Goal: Information Seeking & Learning: Find contact information

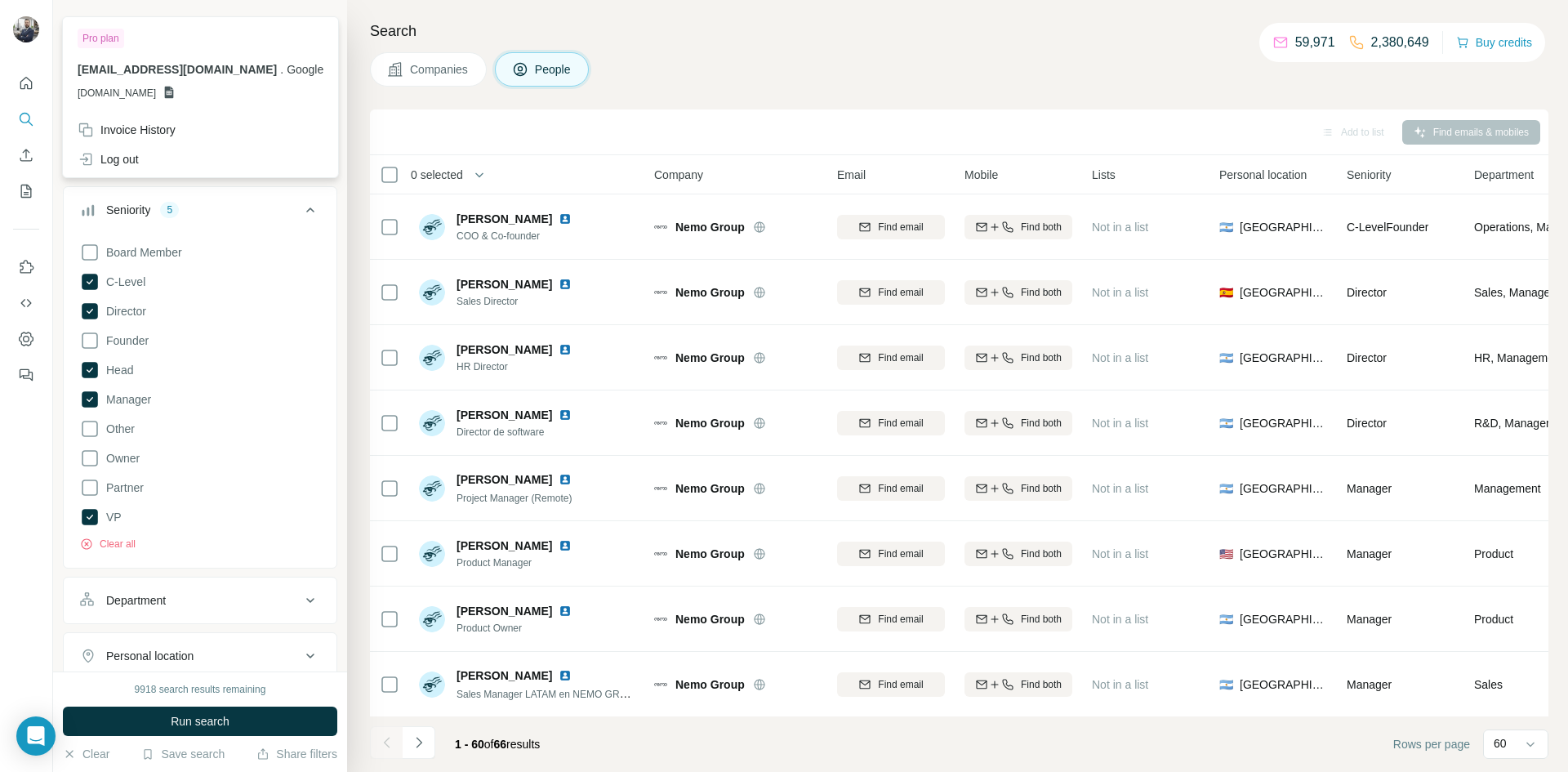
scroll to position [384, 0]
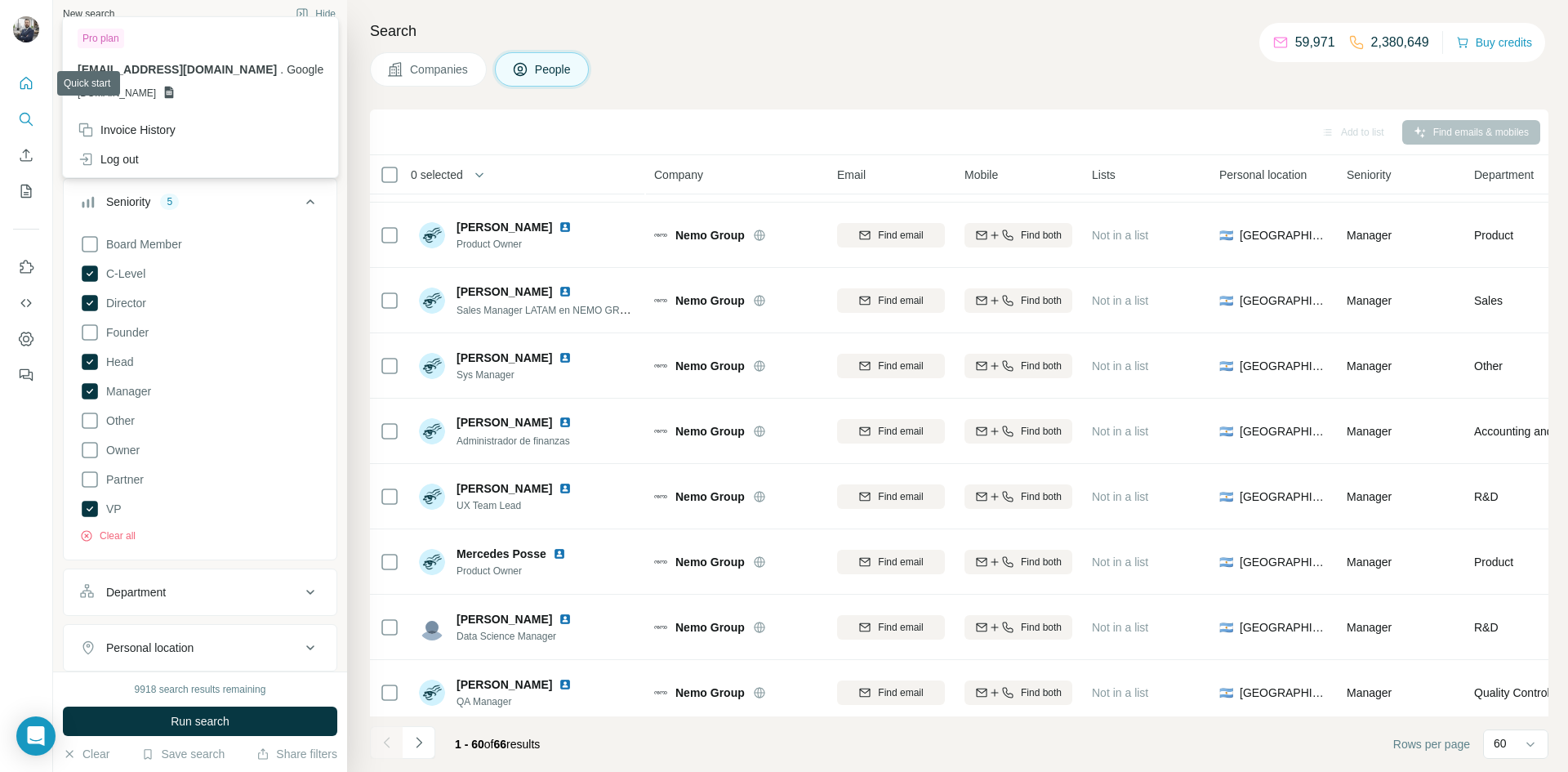
click at [21, 86] on icon "Quick start" at bounding box center [26, 83] width 16 height 16
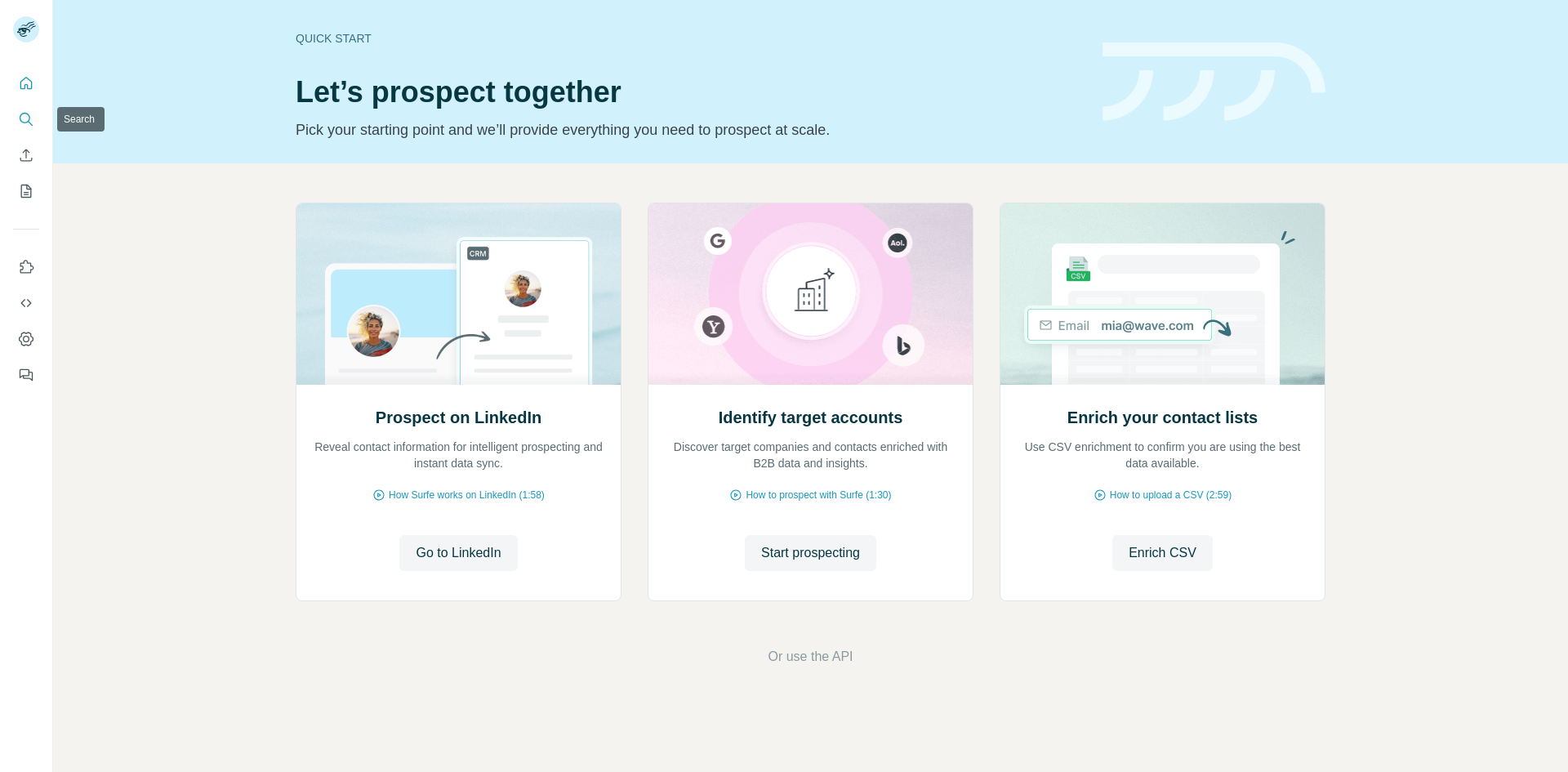
click at [21, 119] on icon "Search" at bounding box center [26, 119] width 16 height 16
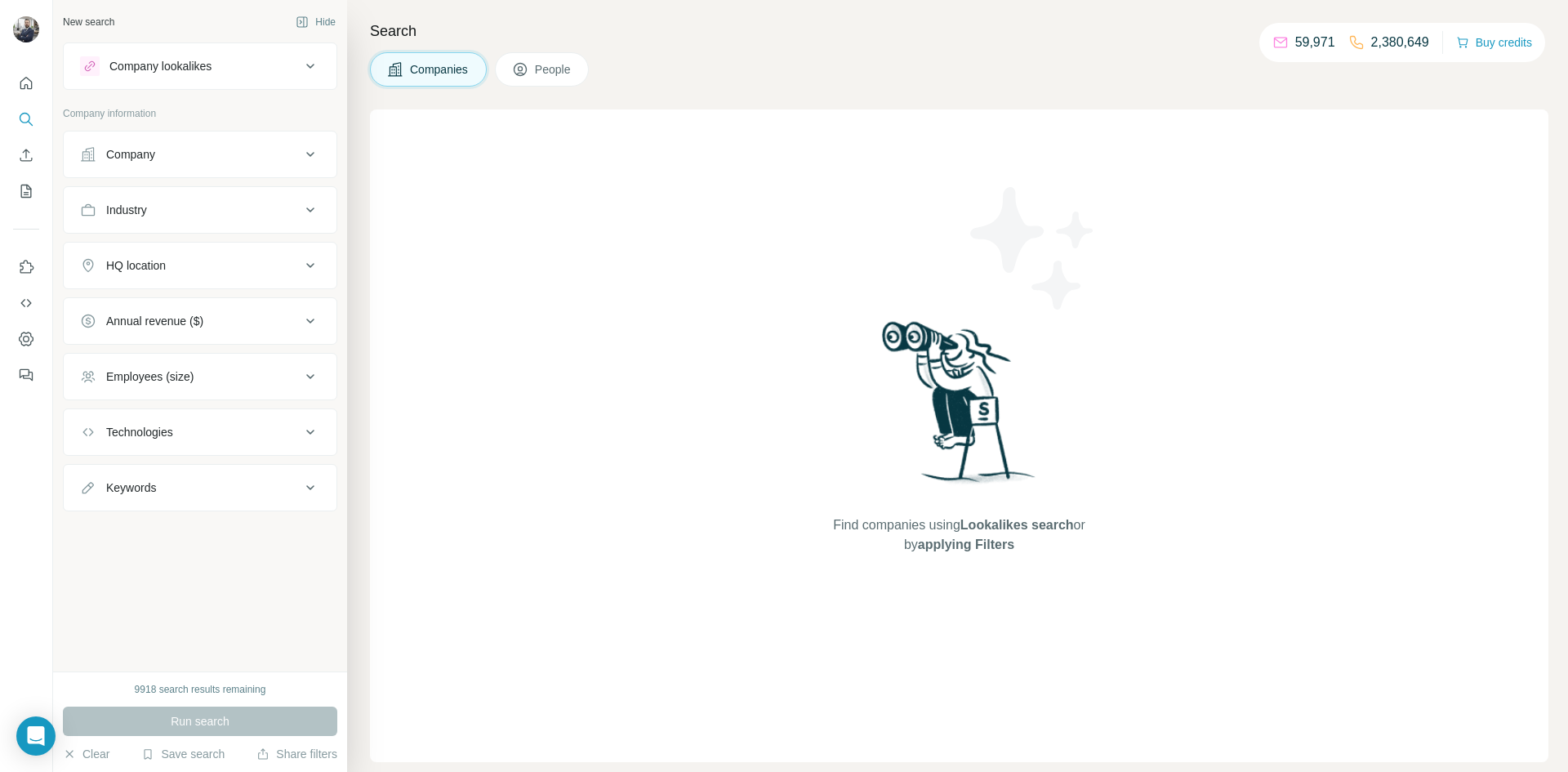
click at [172, 80] on button "Company lookalikes" at bounding box center [199, 66] width 273 height 39
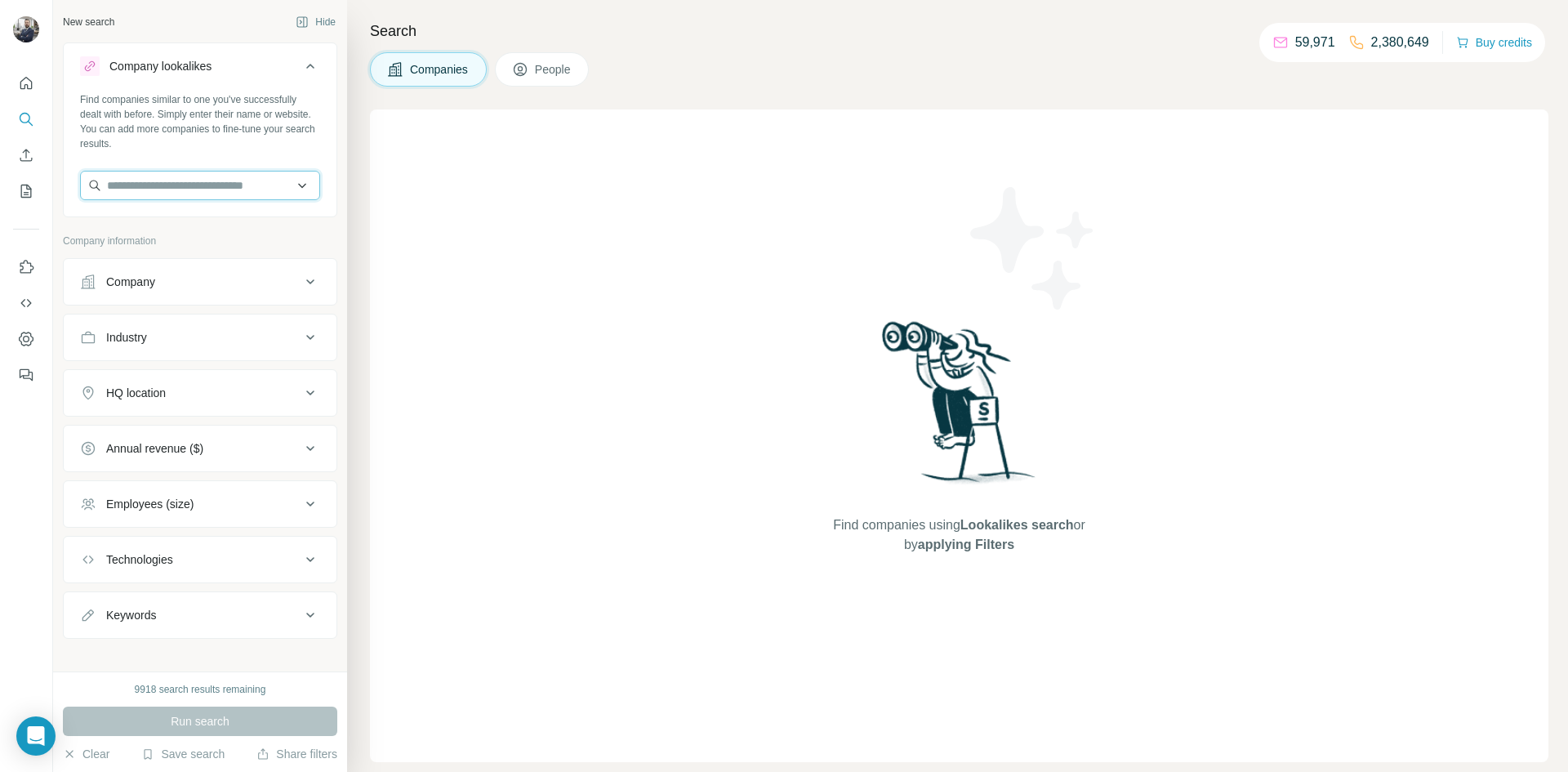
click at [154, 193] on input "text" at bounding box center [200, 185] width 240 height 29
paste input "**********"
type input "**********"
click at [166, 234] on p "[DOMAIN_NAME]" at bounding box center [167, 238] width 80 height 14
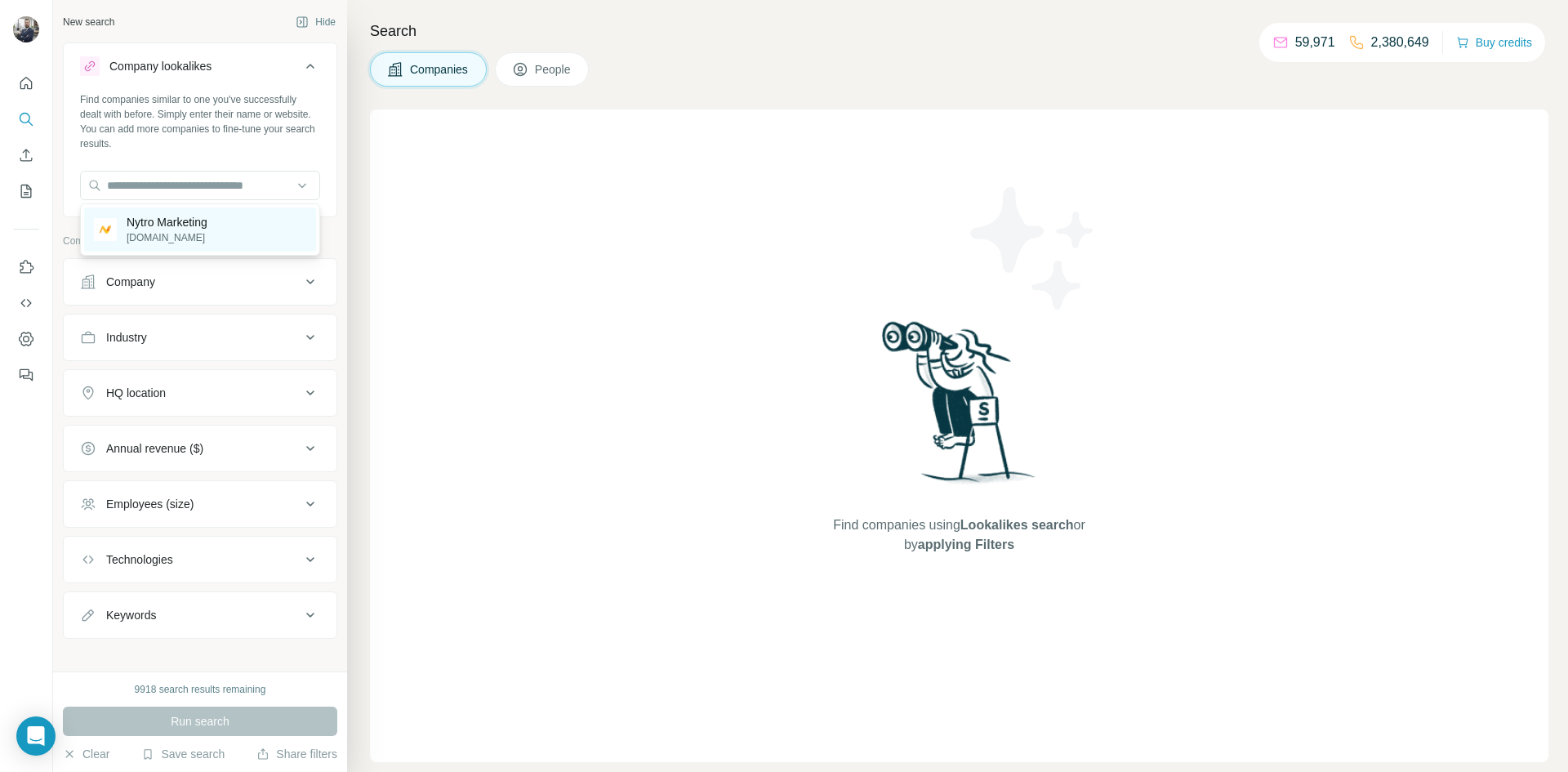
scroll to position [0, 0]
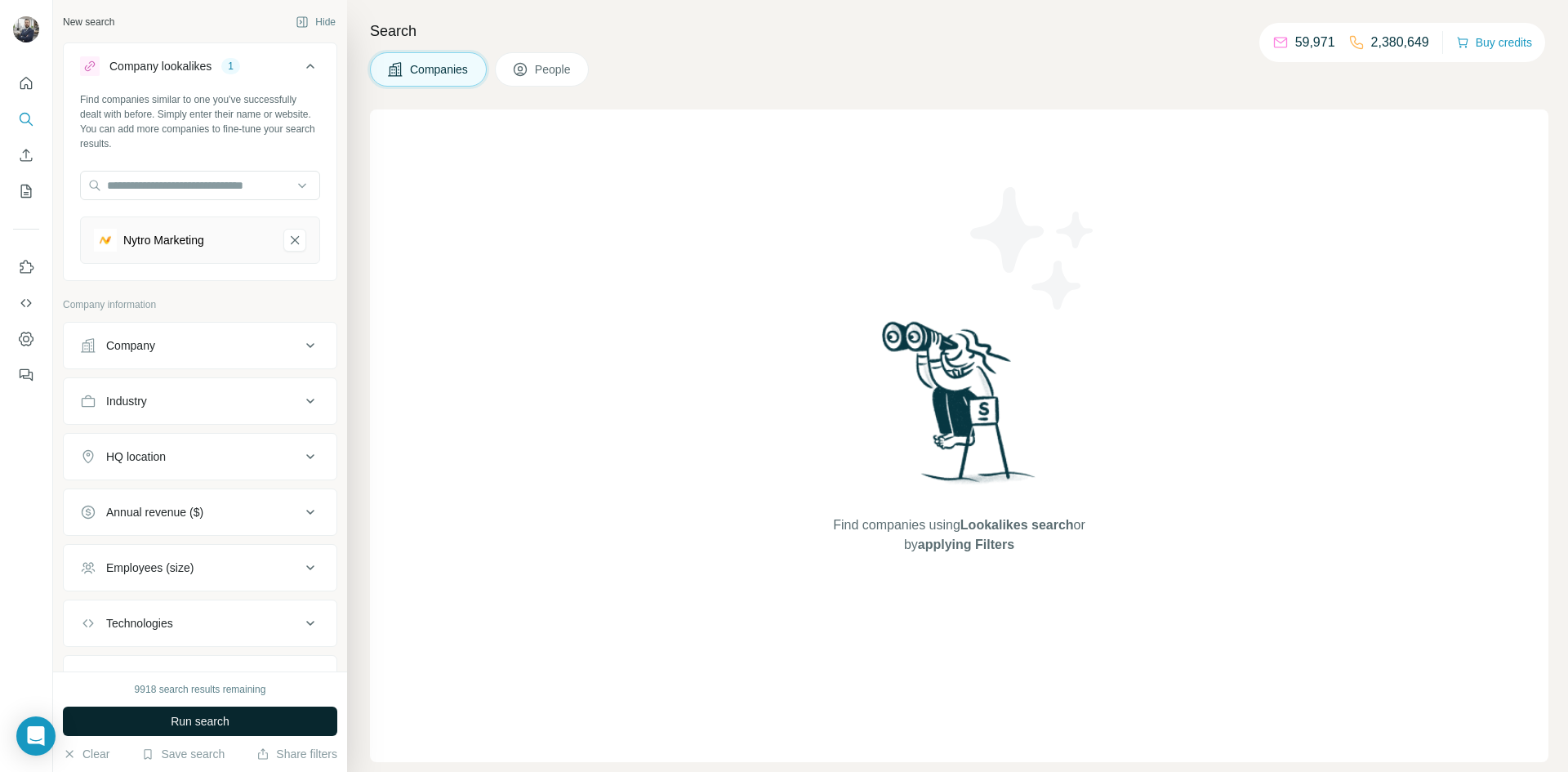
click at [221, 724] on span "Run search" at bounding box center [200, 721] width 59 height 16
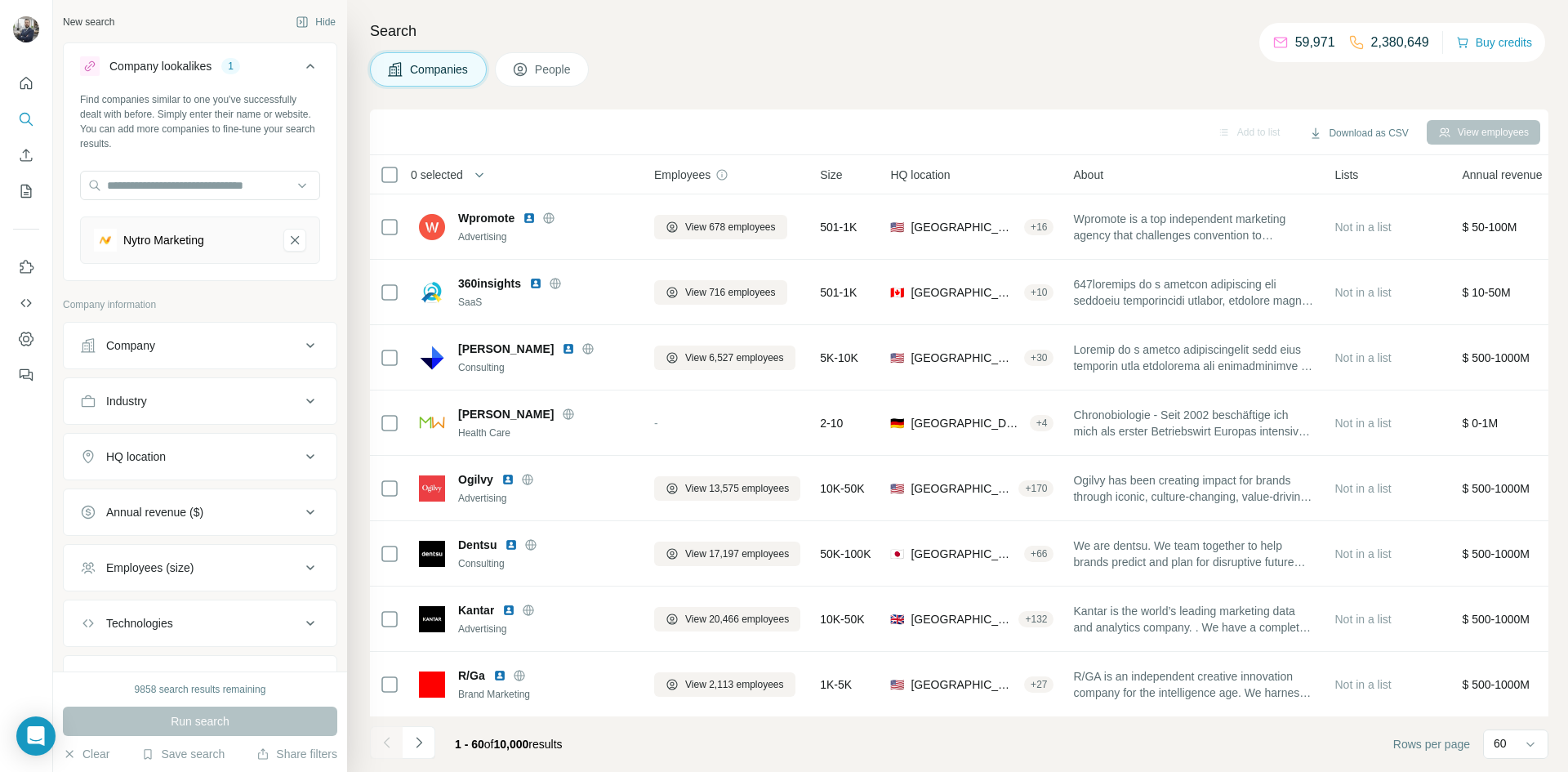
click at [555, 69] on span "People" at bounding box center [554, 70] width 38 height 16
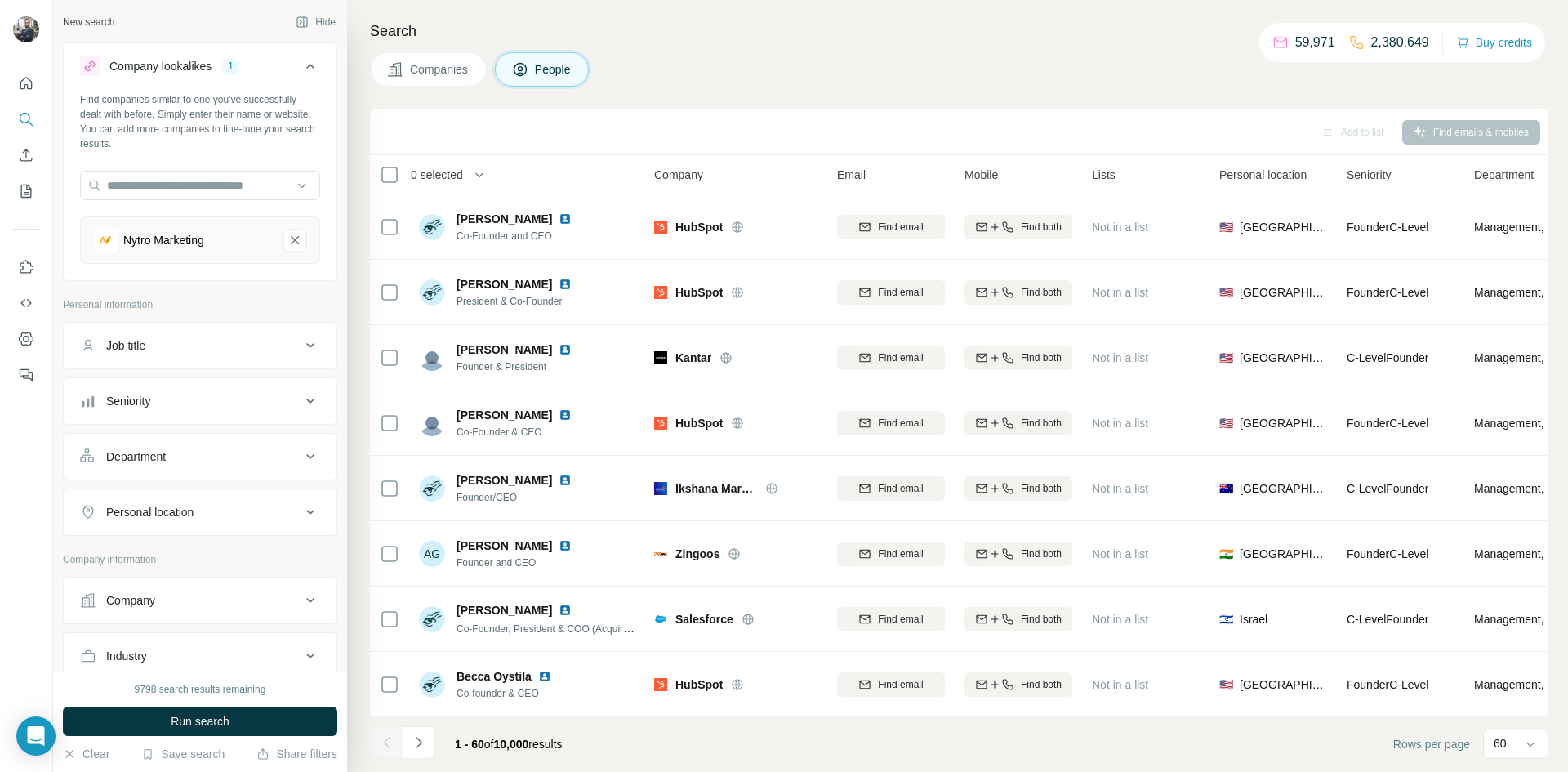
click at [165, 239] on div "Nytro Marketing" at bounding box center [164, 240] width 80 height 16
click at [291, 242] on icon "Nytro Marketing-remove-button" at bounding box center [295, 240] width 14 height 16
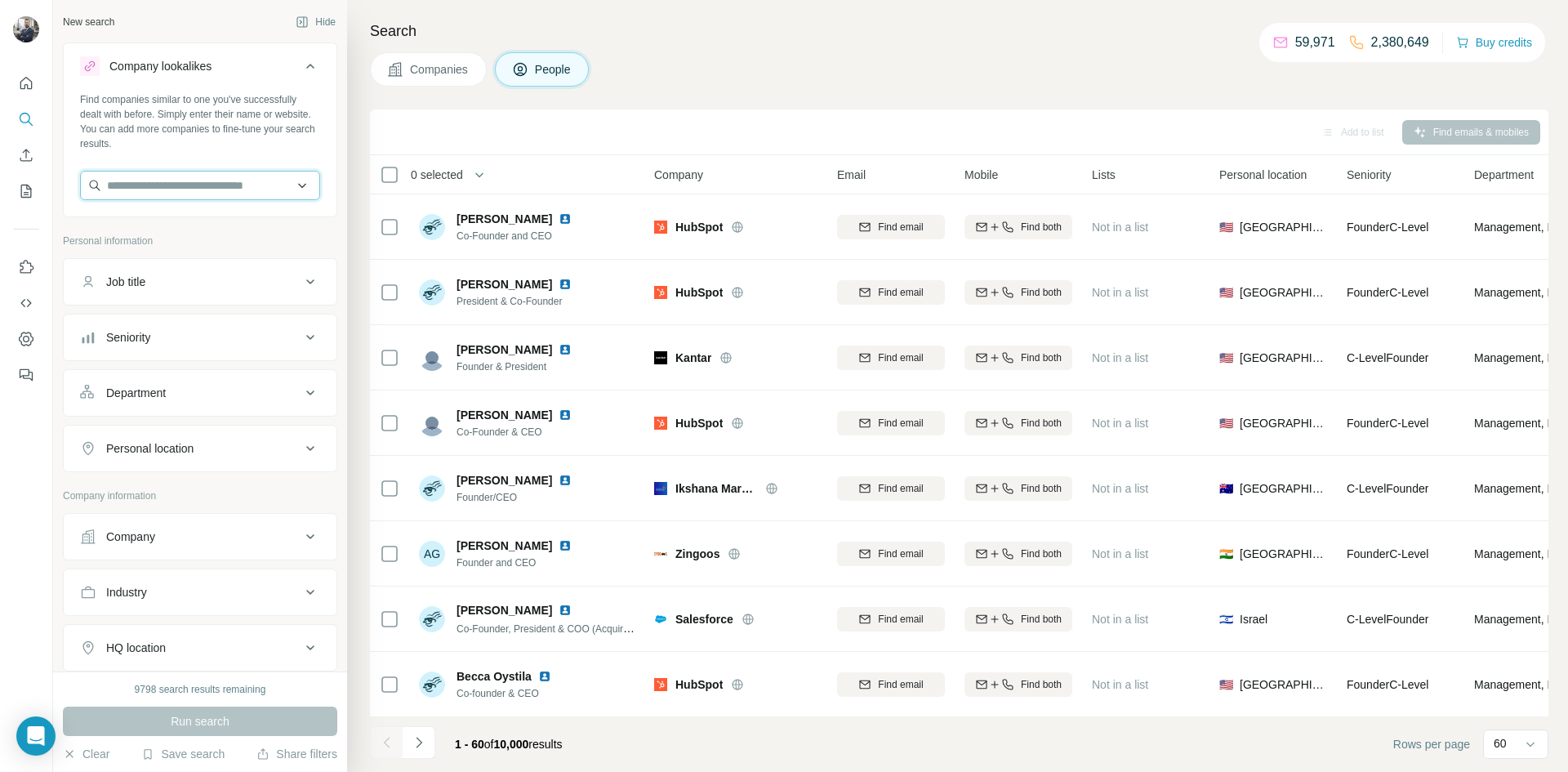
click at [155, 187] on input "text" at bounding box center [200, 185] width 240 height 29
paste input "**********"
type input "**********"
click at [166, 231] on p "[DOMAIN_NAME]" at bounding box center [167, 238] width 80 height 14
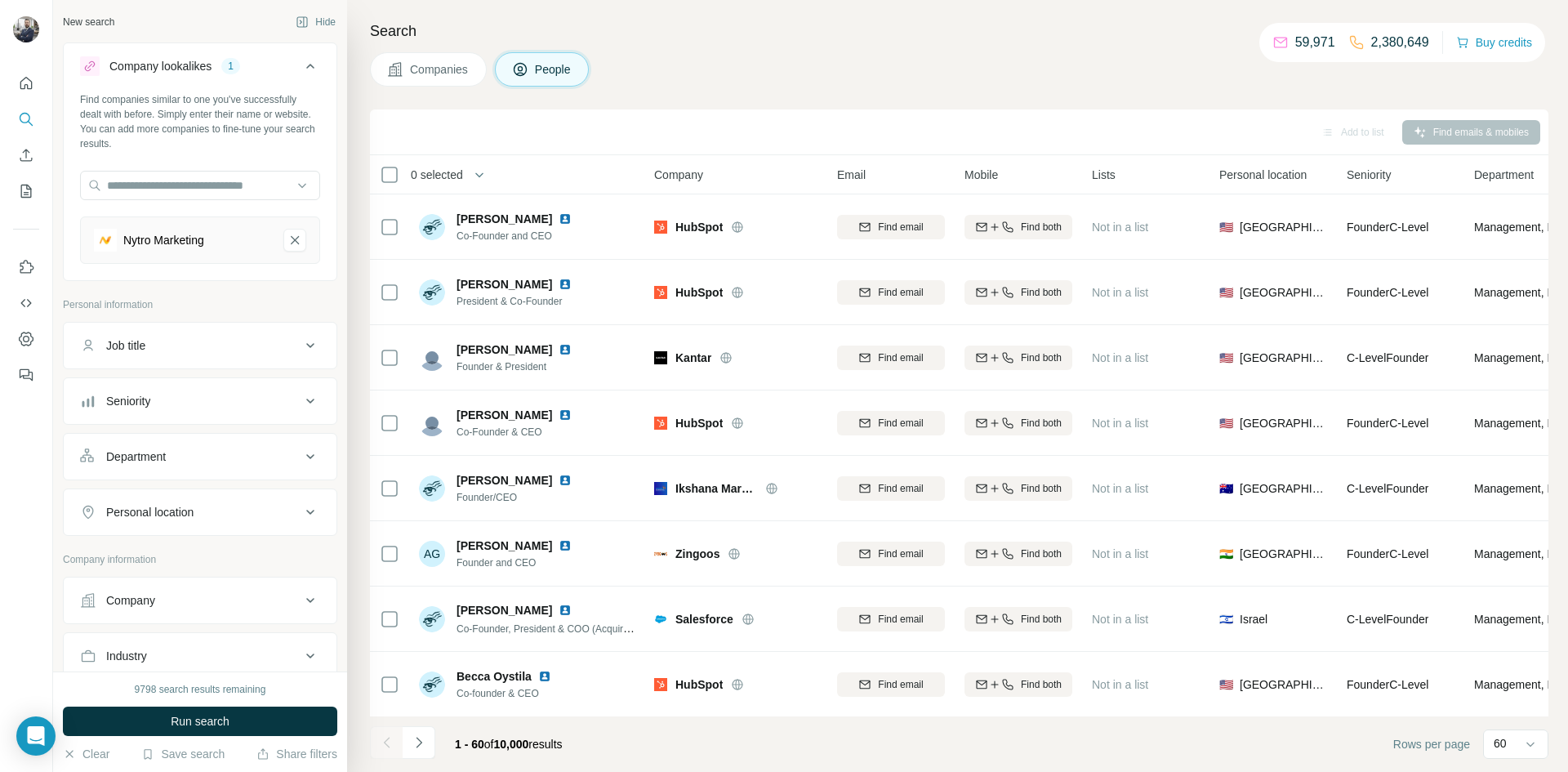
scroll to position [0, 0]
click at [200, 726] on span "Run search" at bounding box center [200, 721] width 59 height 16
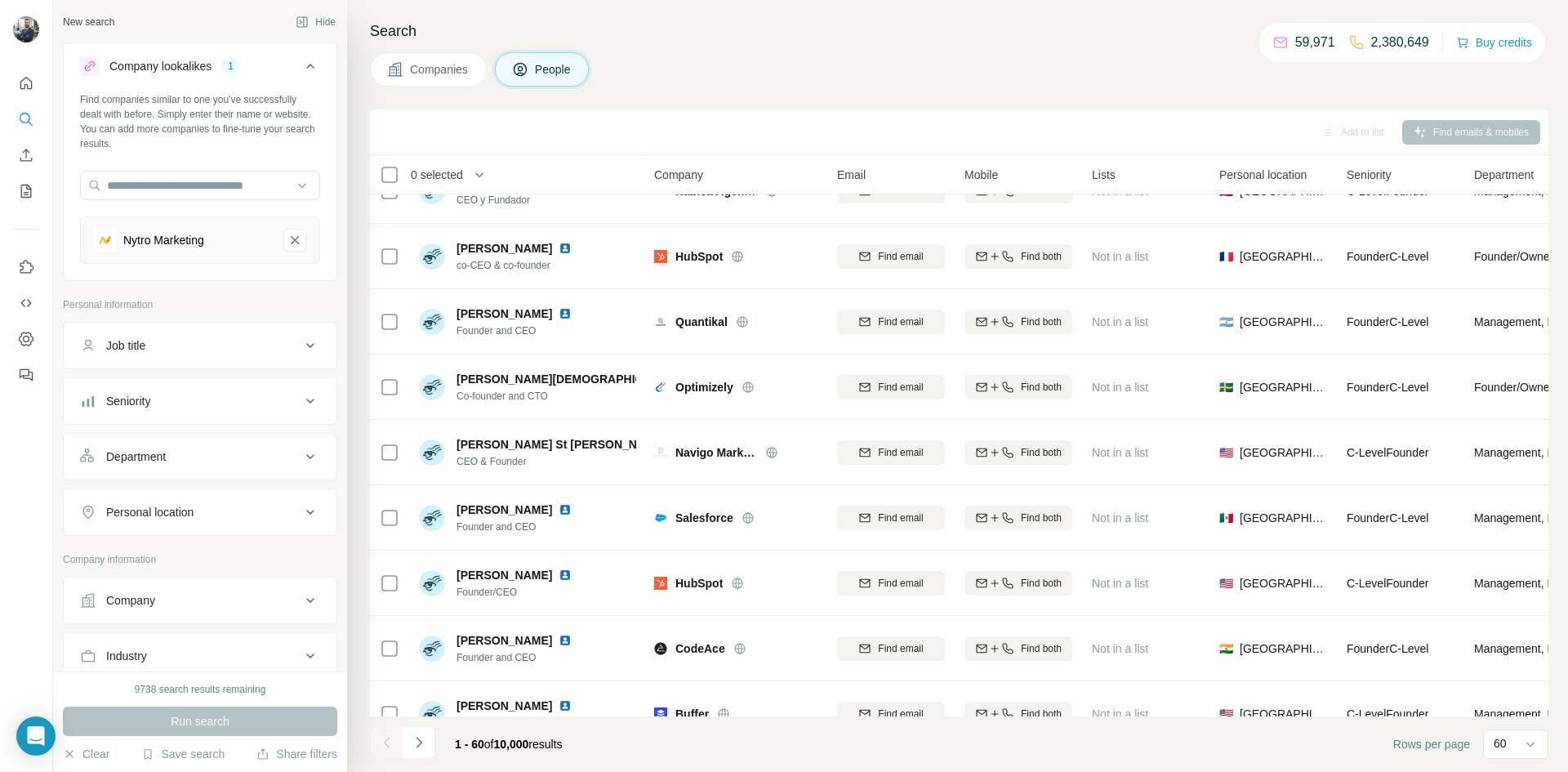
scroll to position [1540, 0]
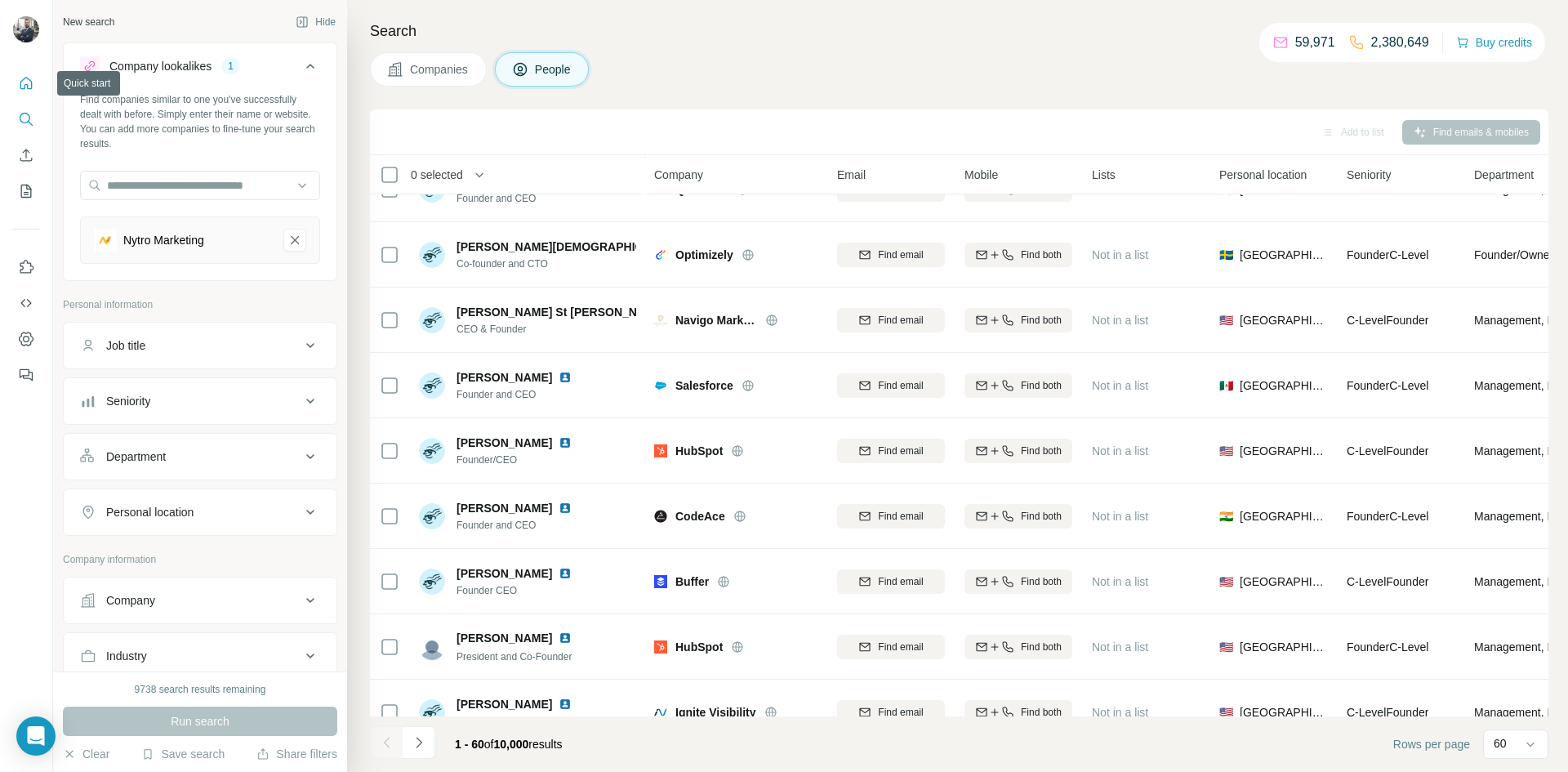
click at [27, 82] on icon "Quick start" at bounding box center [26, 83] width 16 height 16
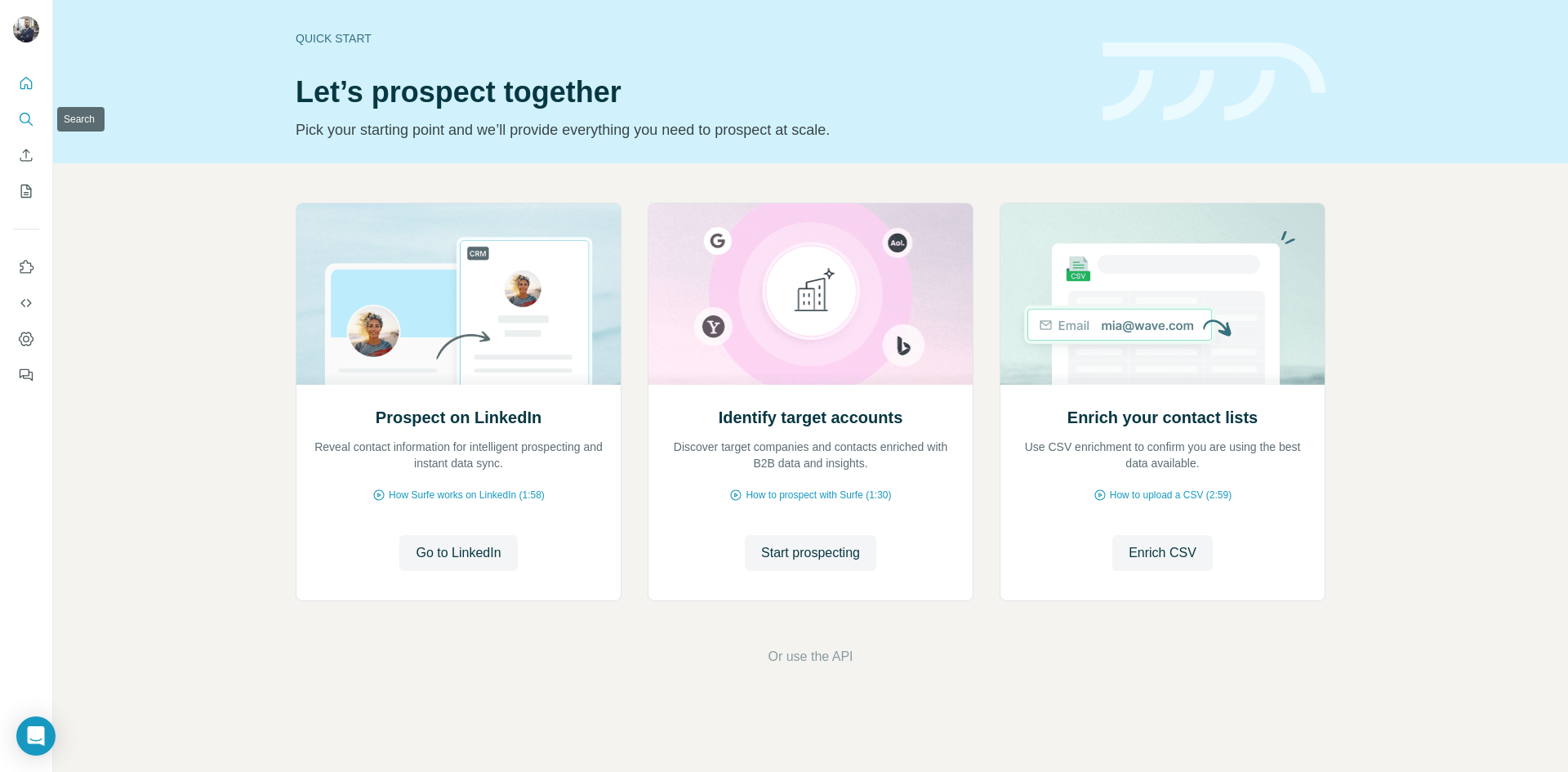
click at [25, 119] on icon "Search" at bounding box center [26, 119] width 16 height 16
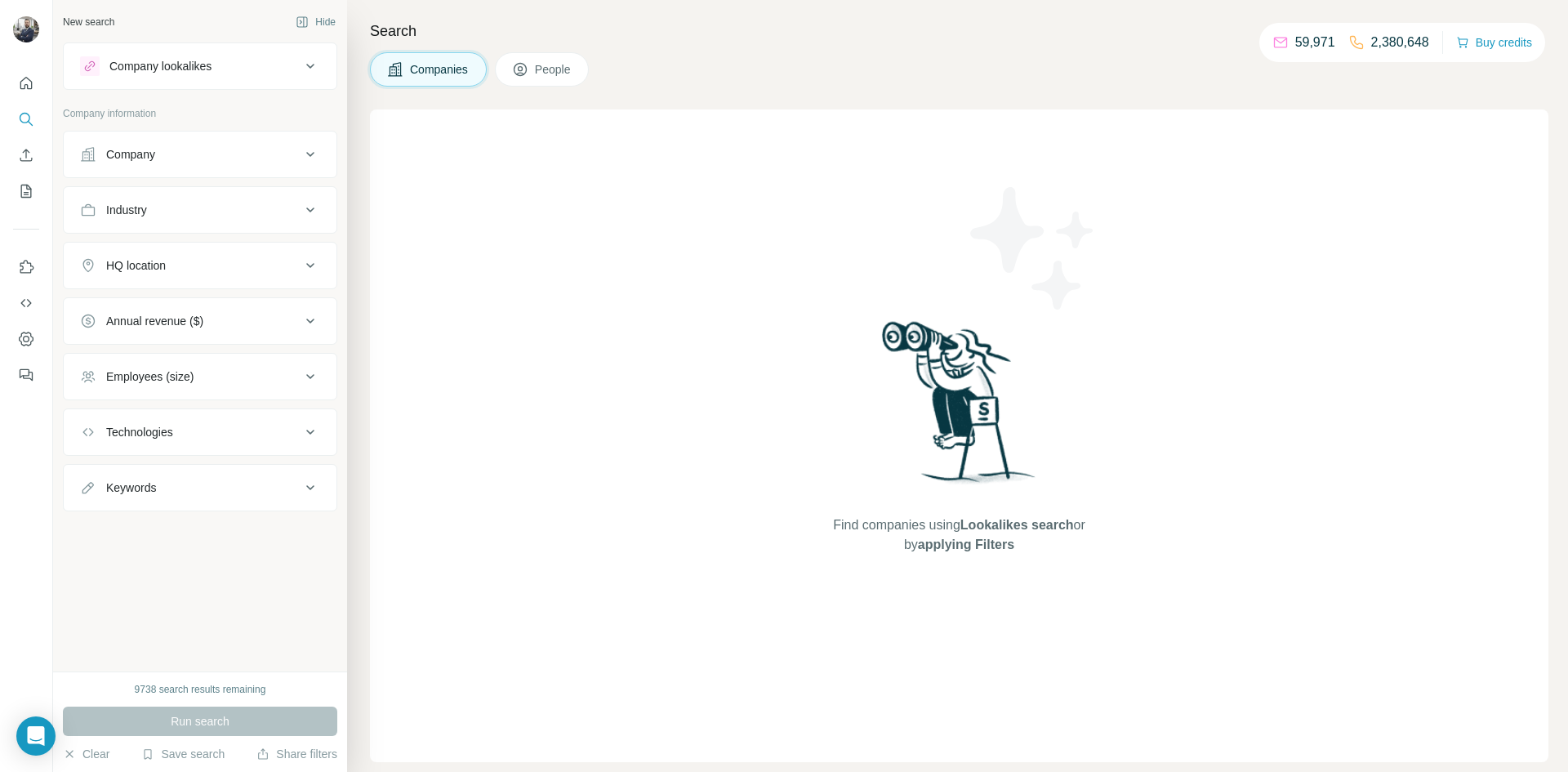
click at [138, 160] on div "Company" at bounding box center [130, 155] width 49 height 16
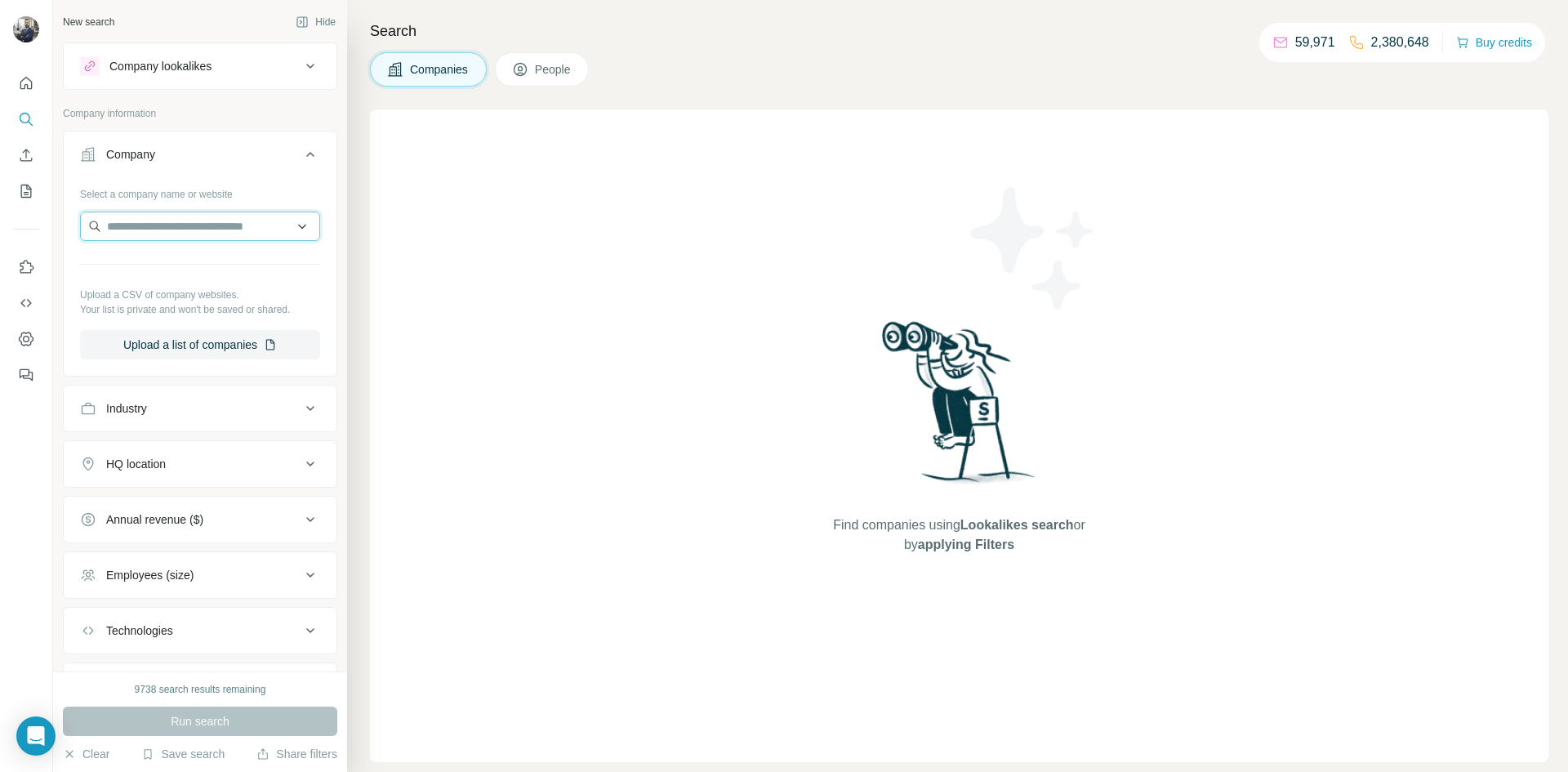
click at [138, 231] on input "text" at bounding box center [200, 226] width 240 height 29
paste input "**********"
type input "**********"
click at [157, 276] on p "[DOMAIN_NAME]" at bounding box center [167, 278] width 80 height 14
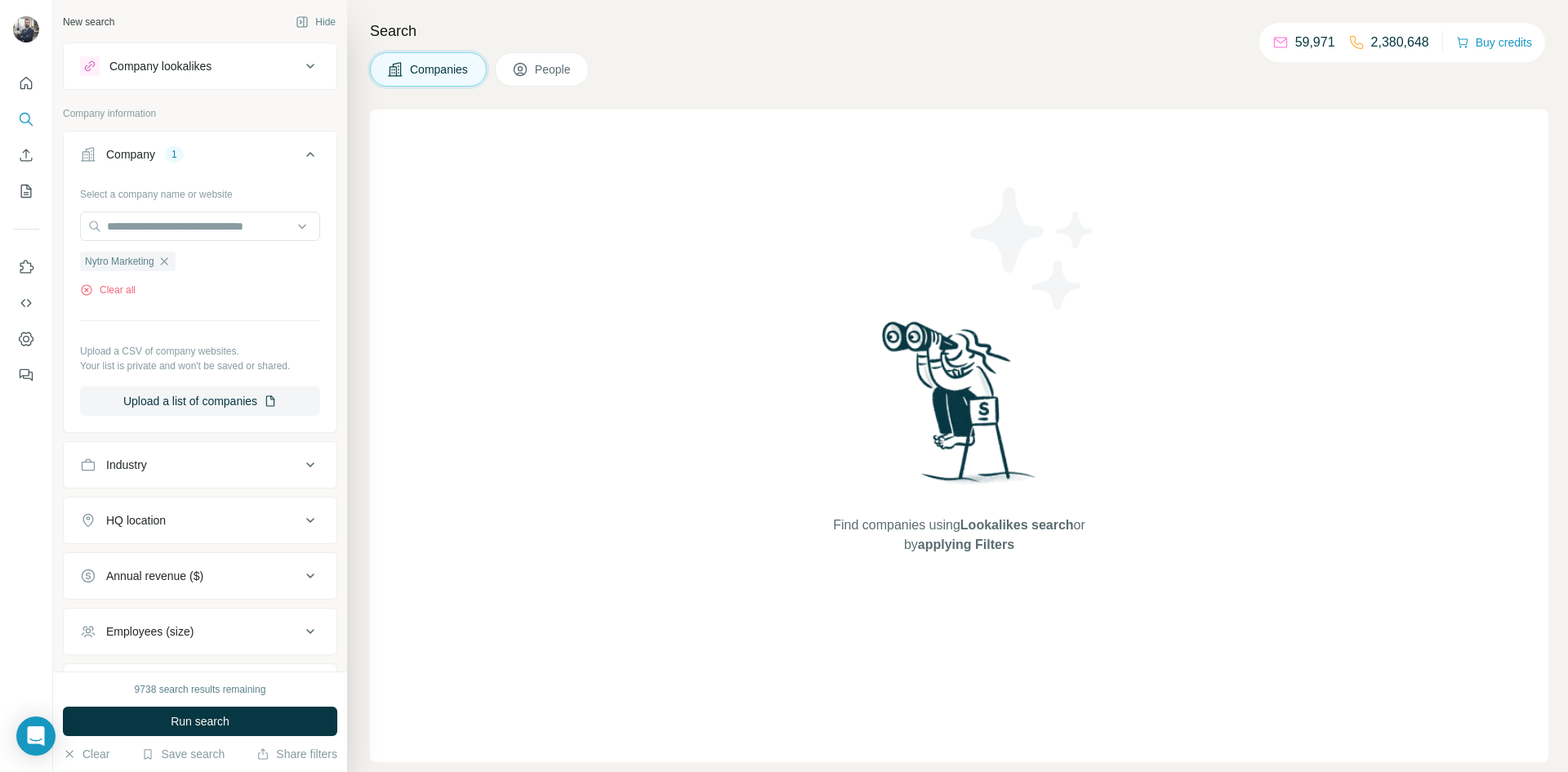
scroll to position [0, 0]
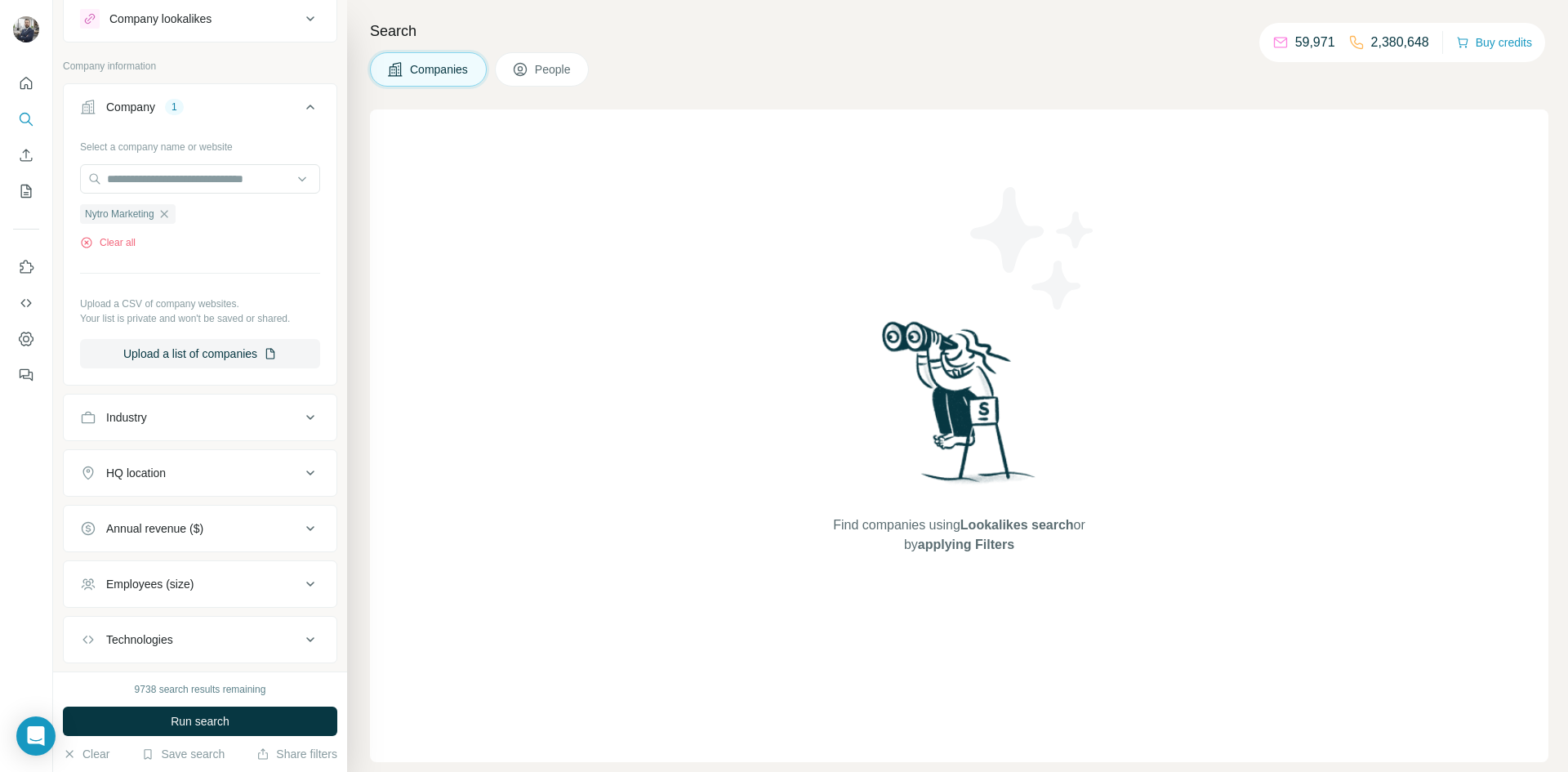
scroll to position [60, 0]
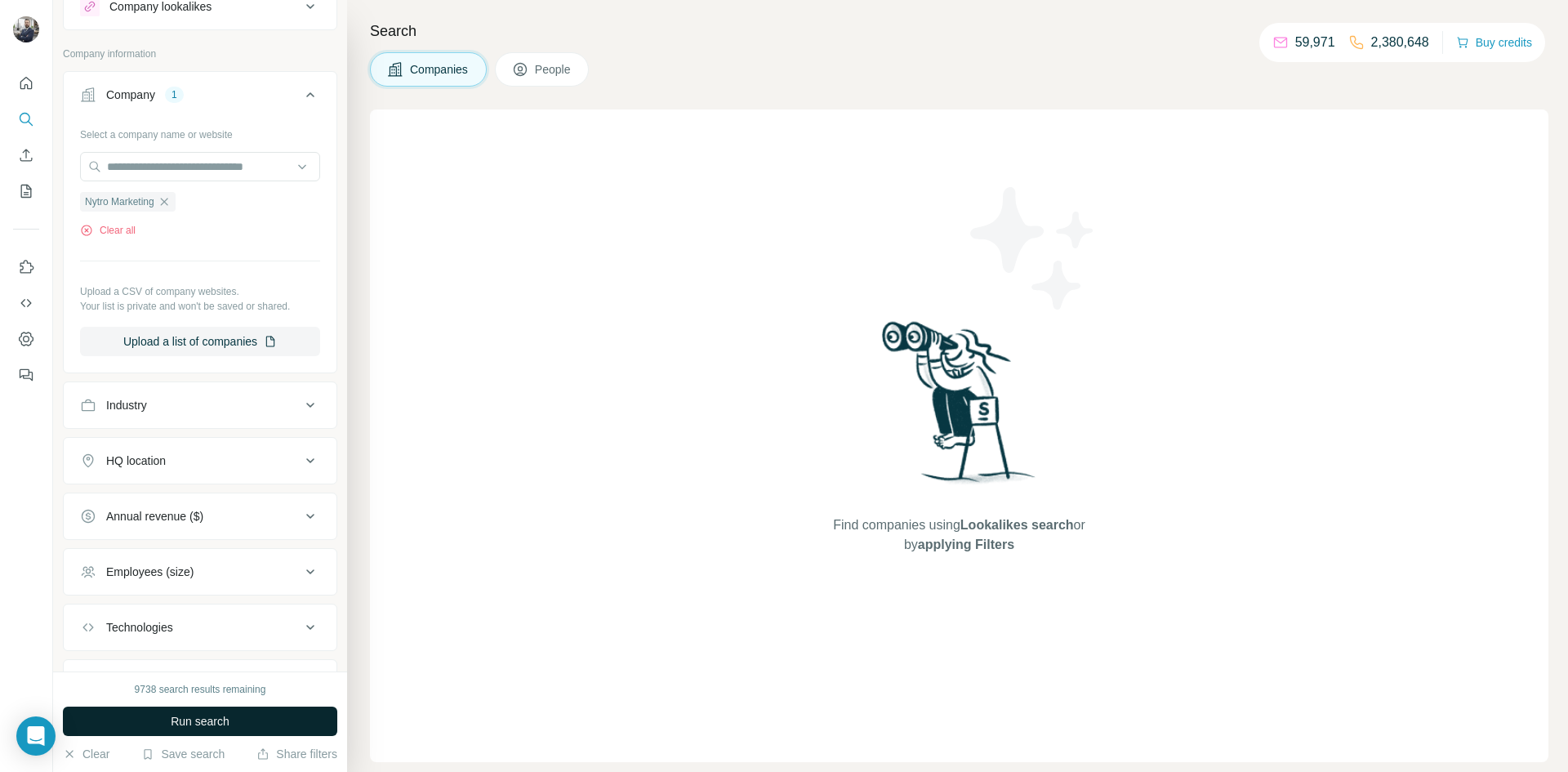
click at [147, 719] on button "Run search" at bounding box center [199, 721] width 274 height 29
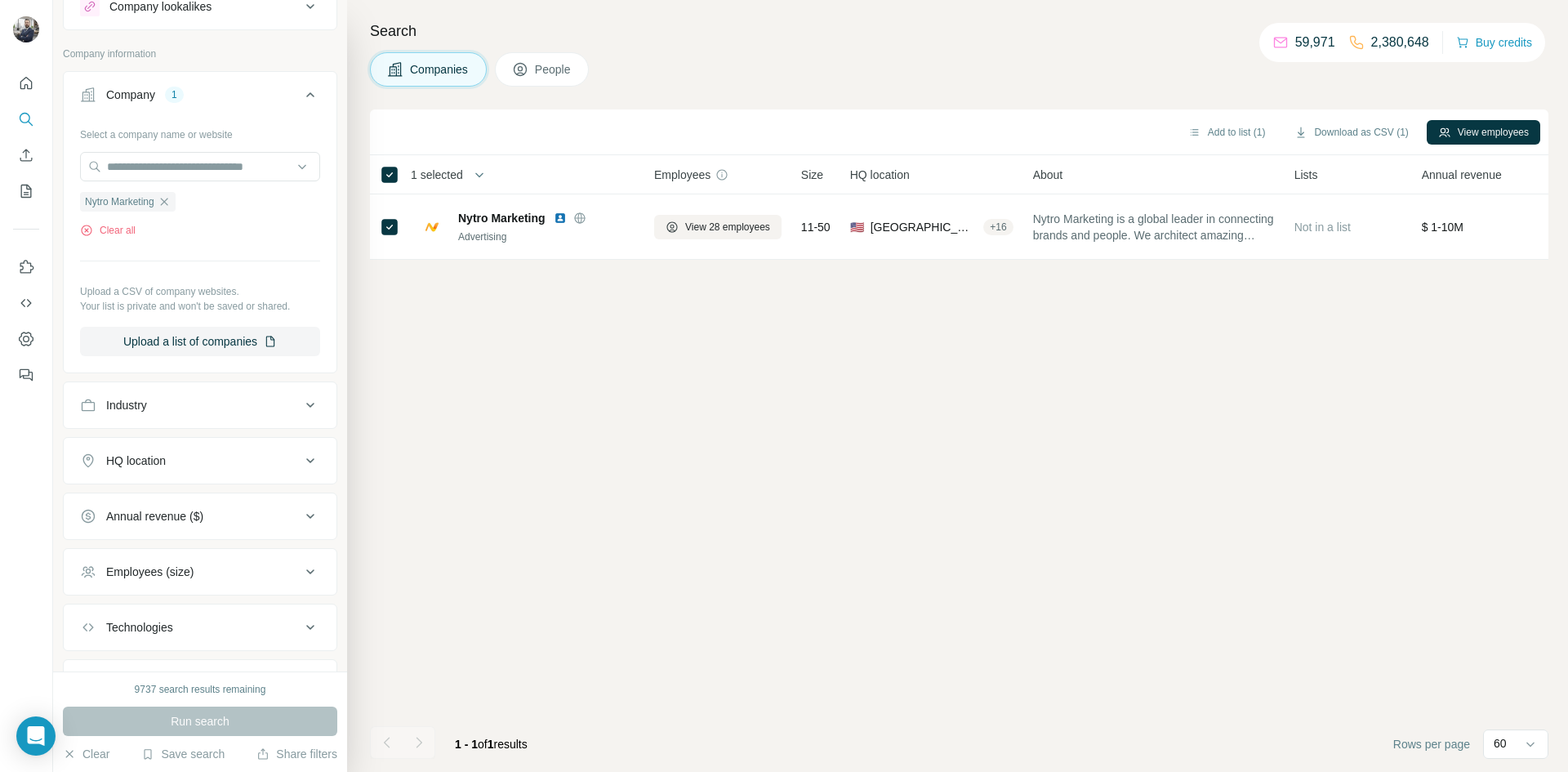
click at [554, 69] on span "People" at bounding box center [554, 70] width 38 height 16
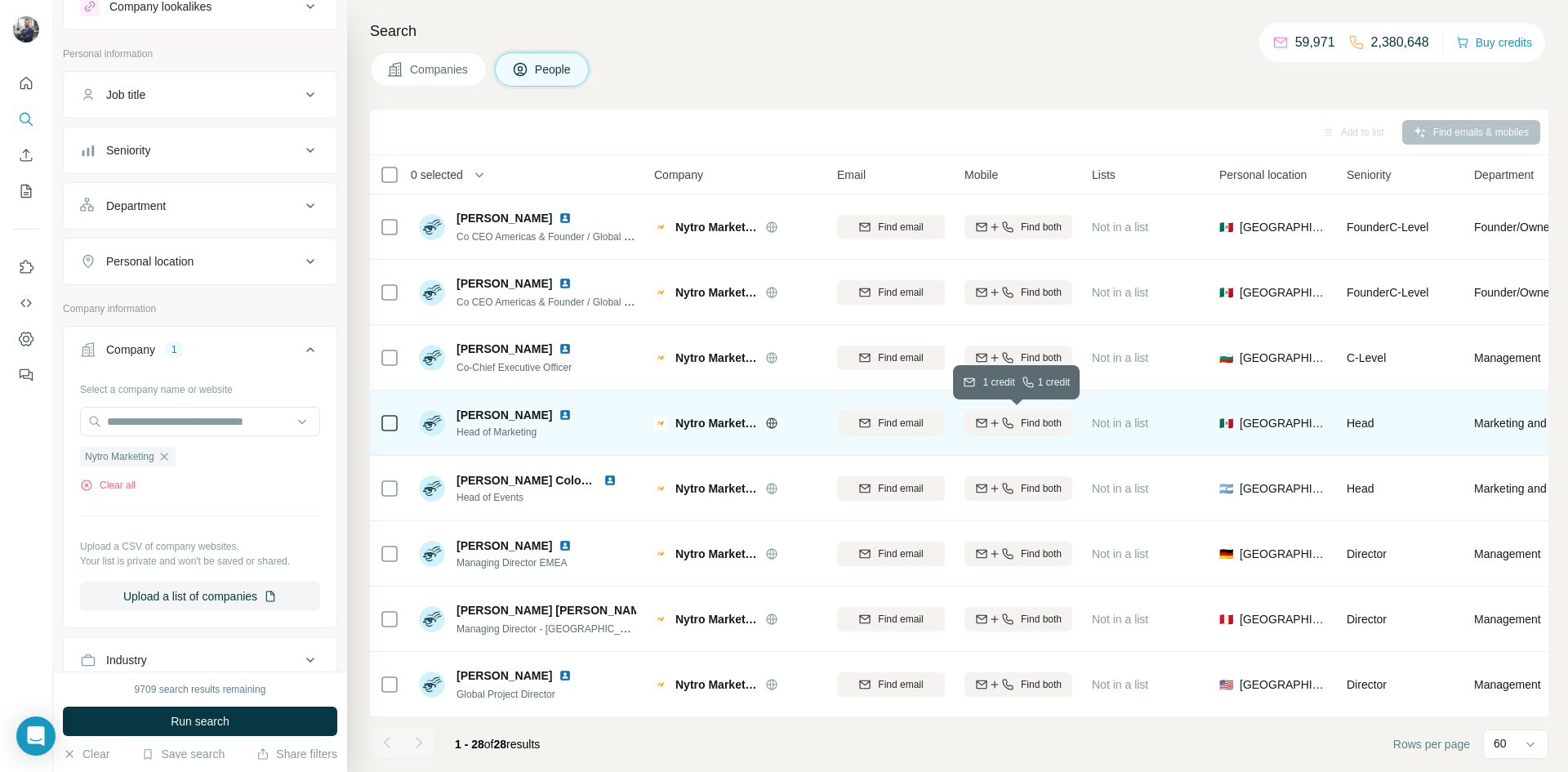
click at [1021, 424] on span "Find both" at bounding box center [1042, 423] width 41 height 14
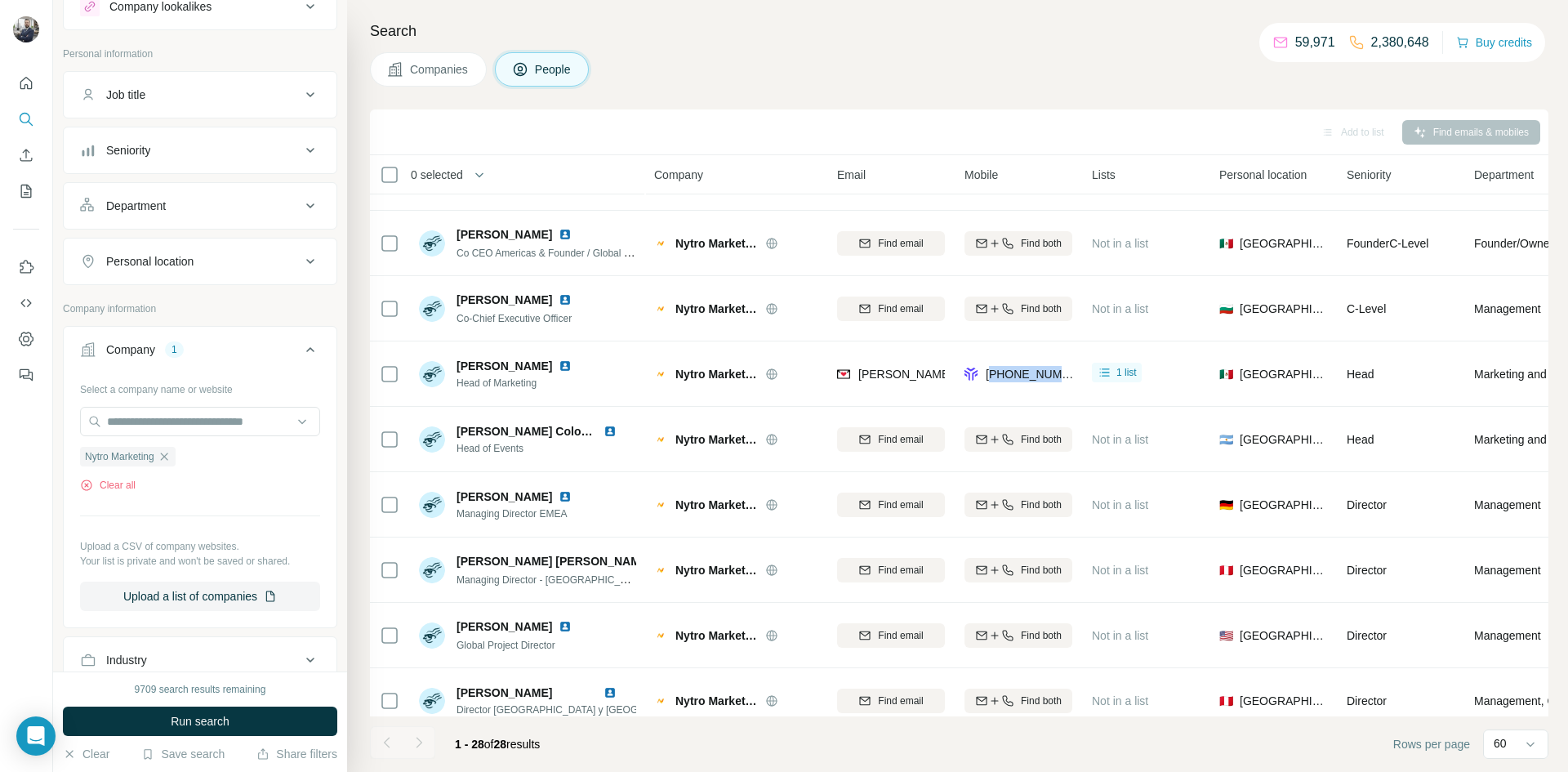
scroll to position [56, 0]
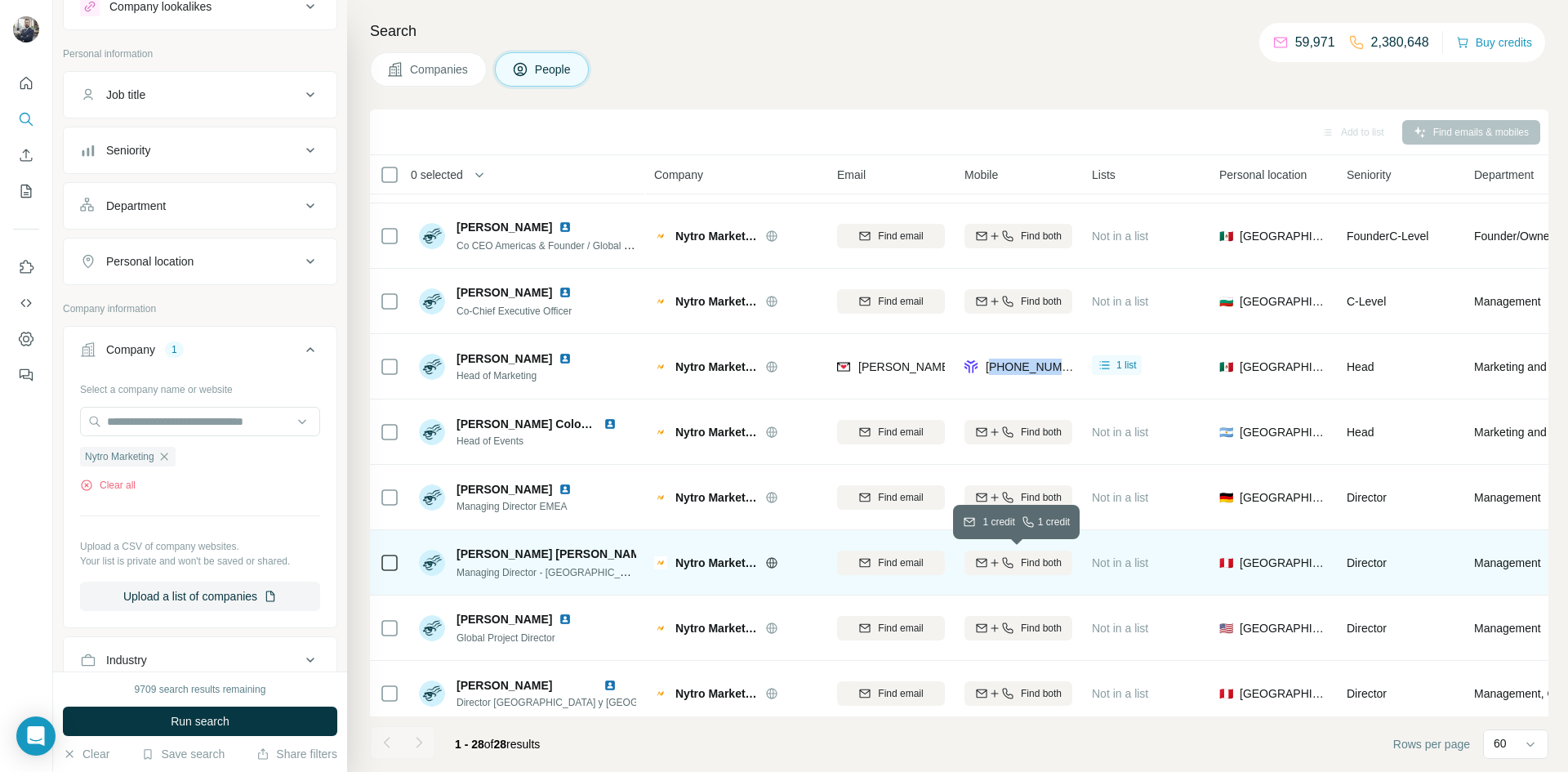
click at [1010, 558] on icon "button" at bounding box center [1008, 562] width 13 height 13
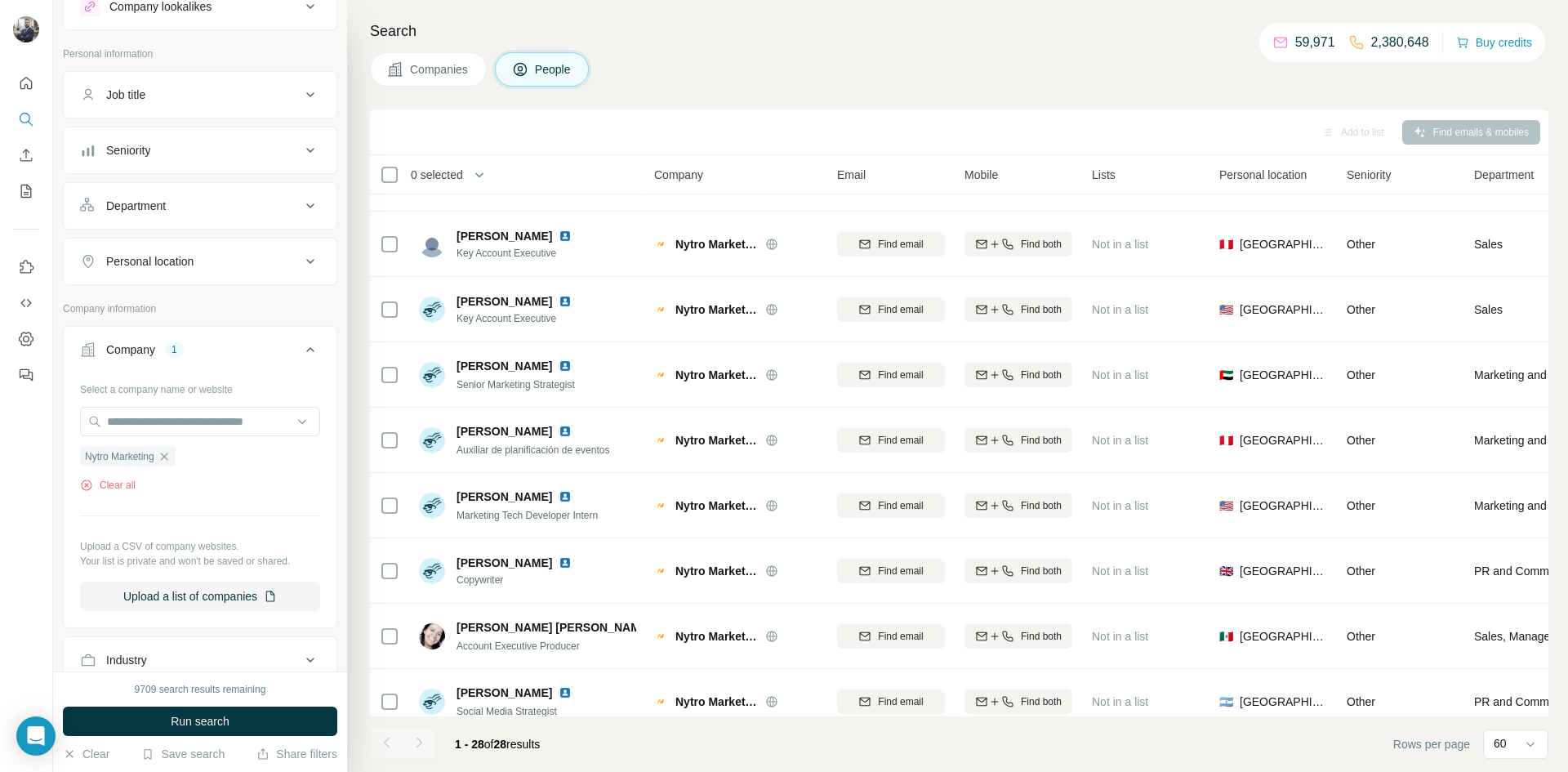
scroll to position [1104, 0]
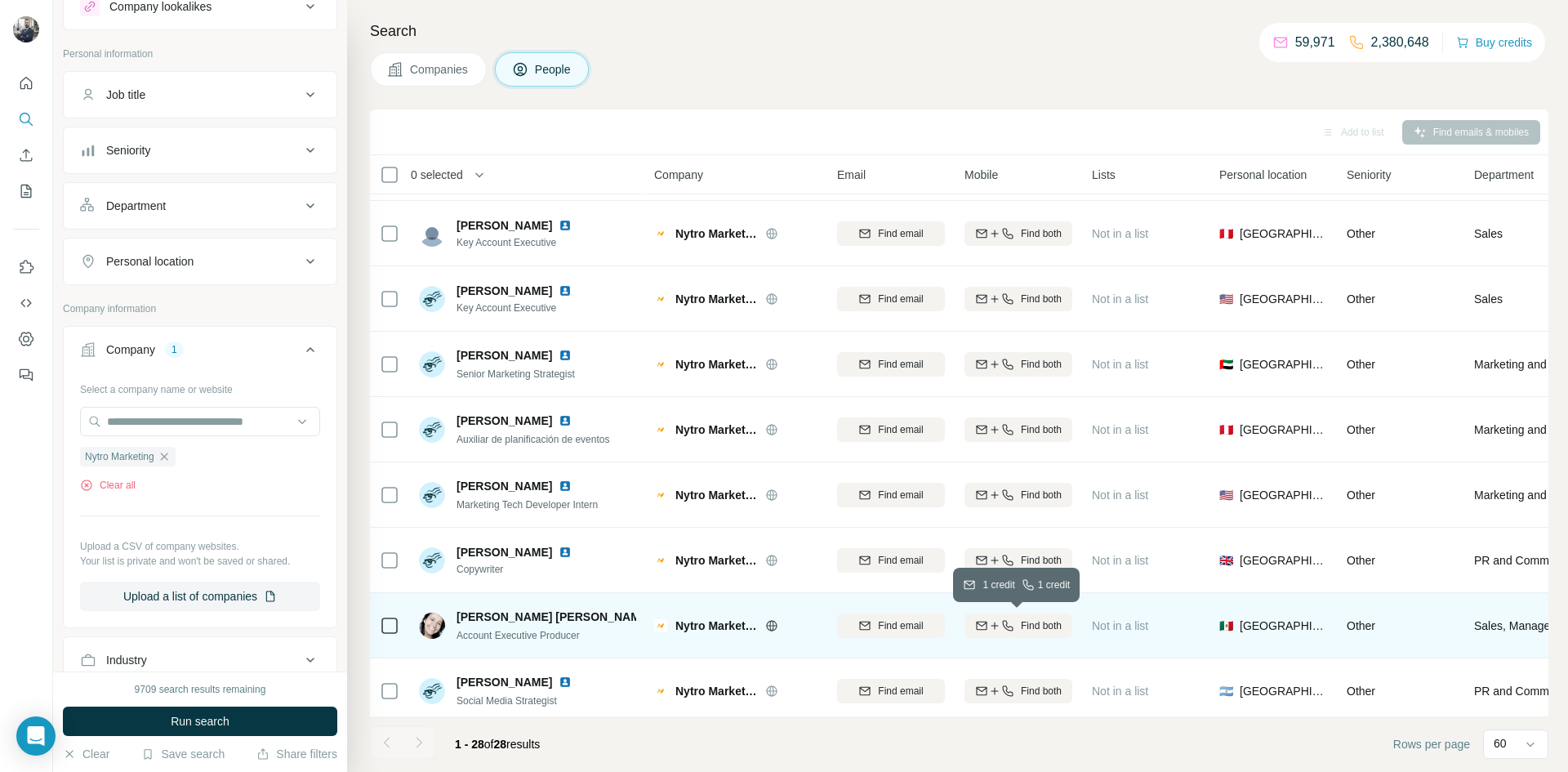
click at [1031, 629] on span "Find both" at bounding box center [1042, 625] width 41 height 14
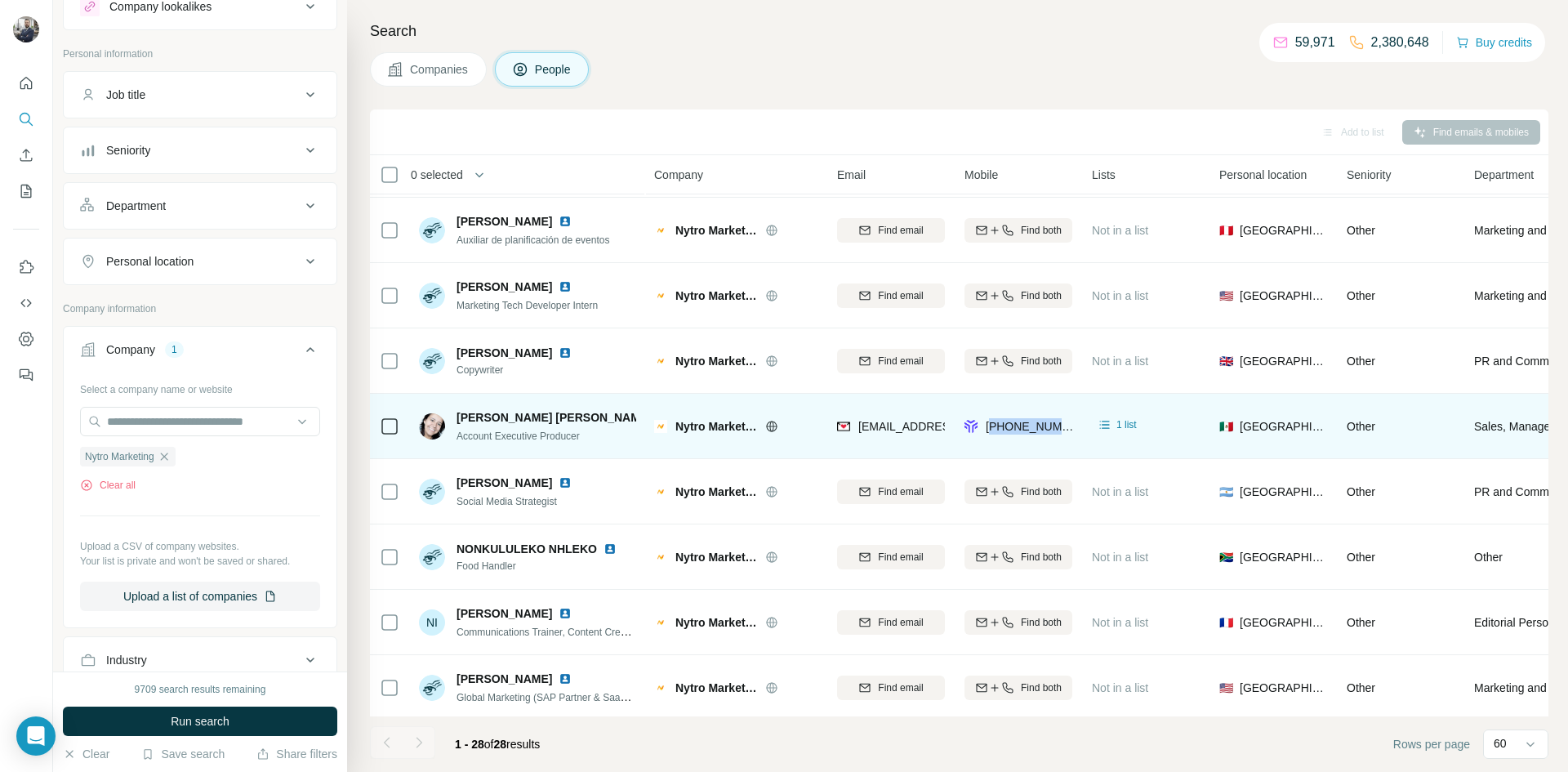
scroll to position [1307, 0]
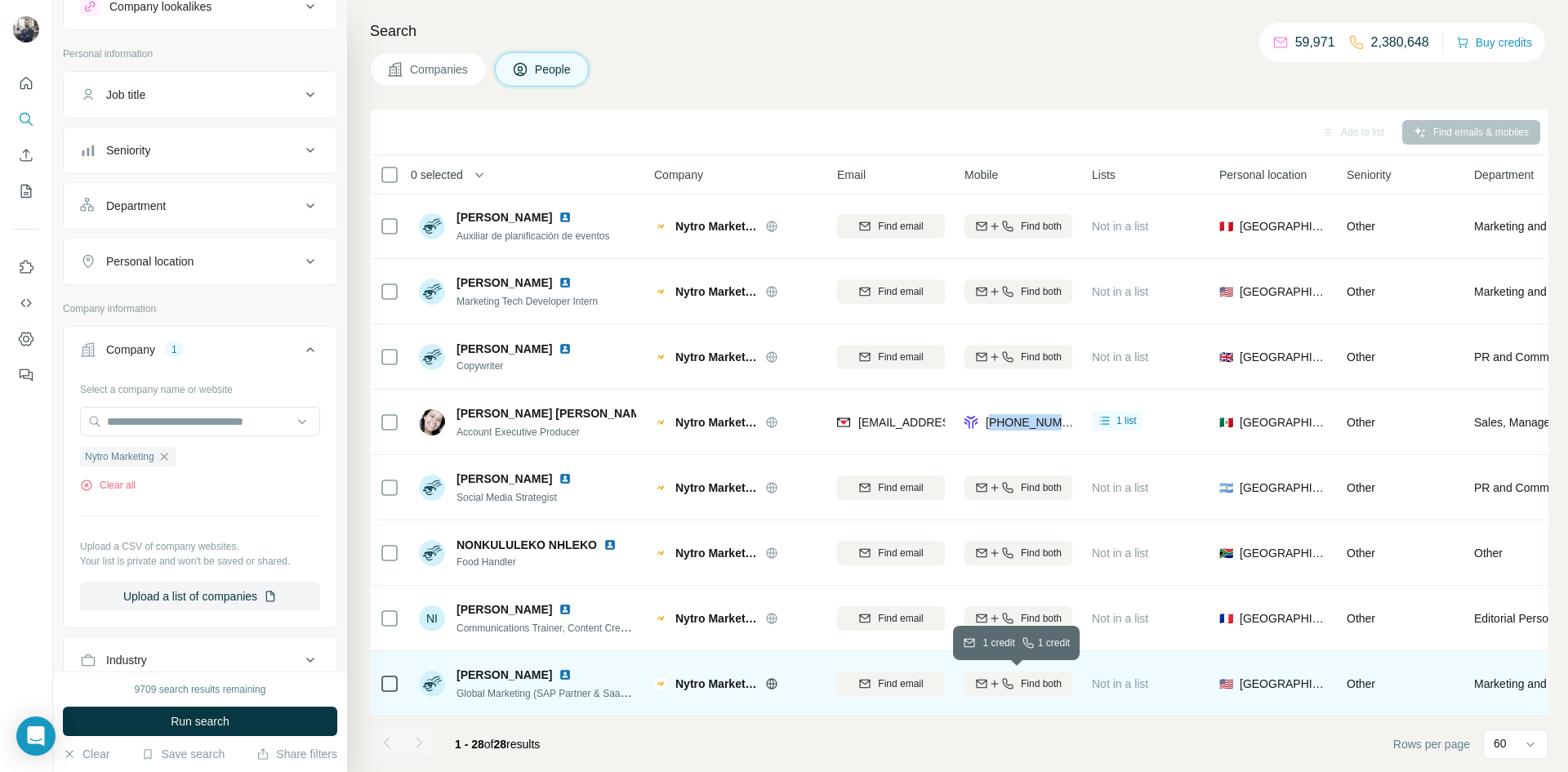
click at [1011, 685] on icon "button" at bounding box center [1008, 684] width 13 height 13
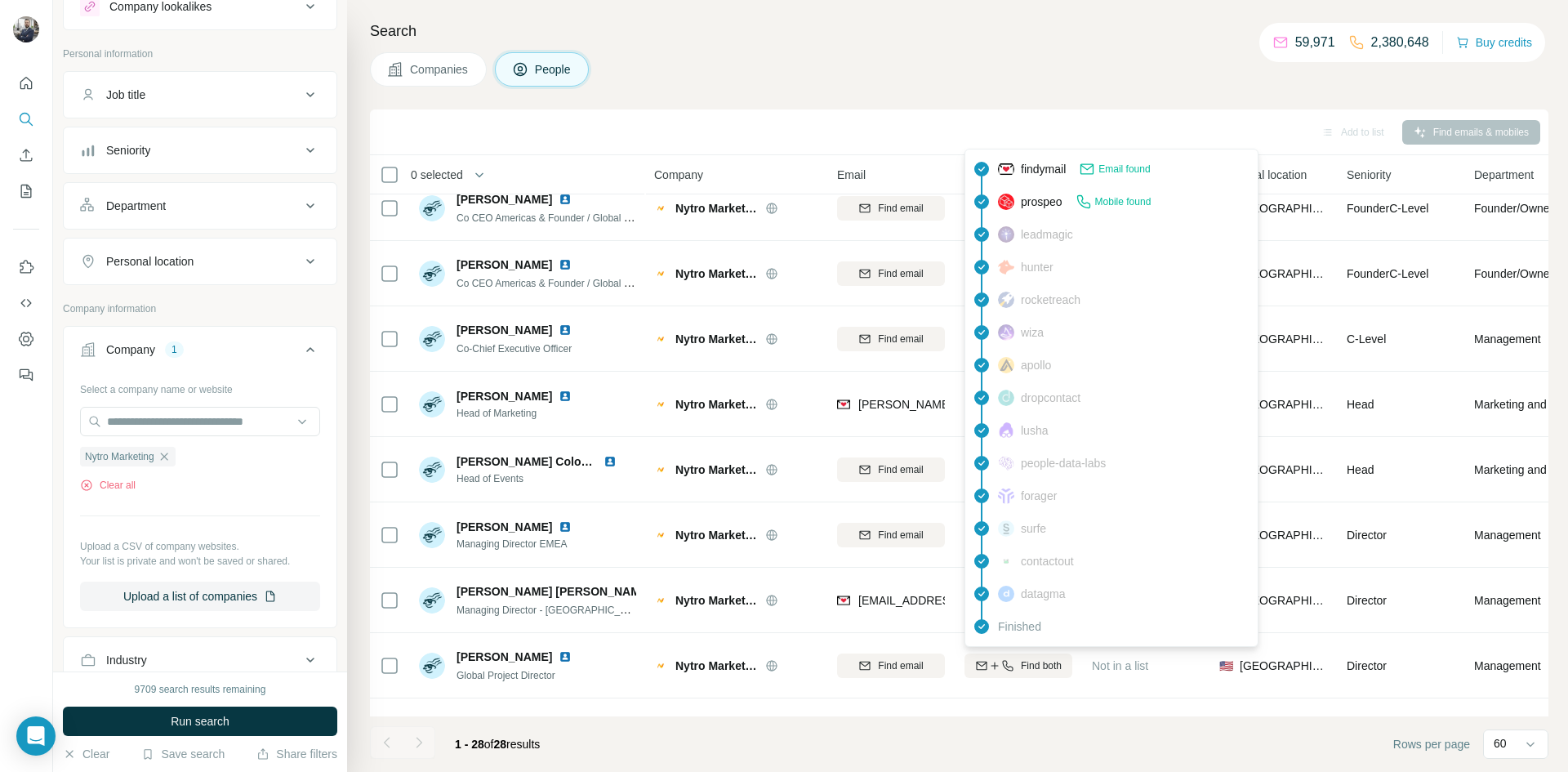
scroll to position [0, 0]
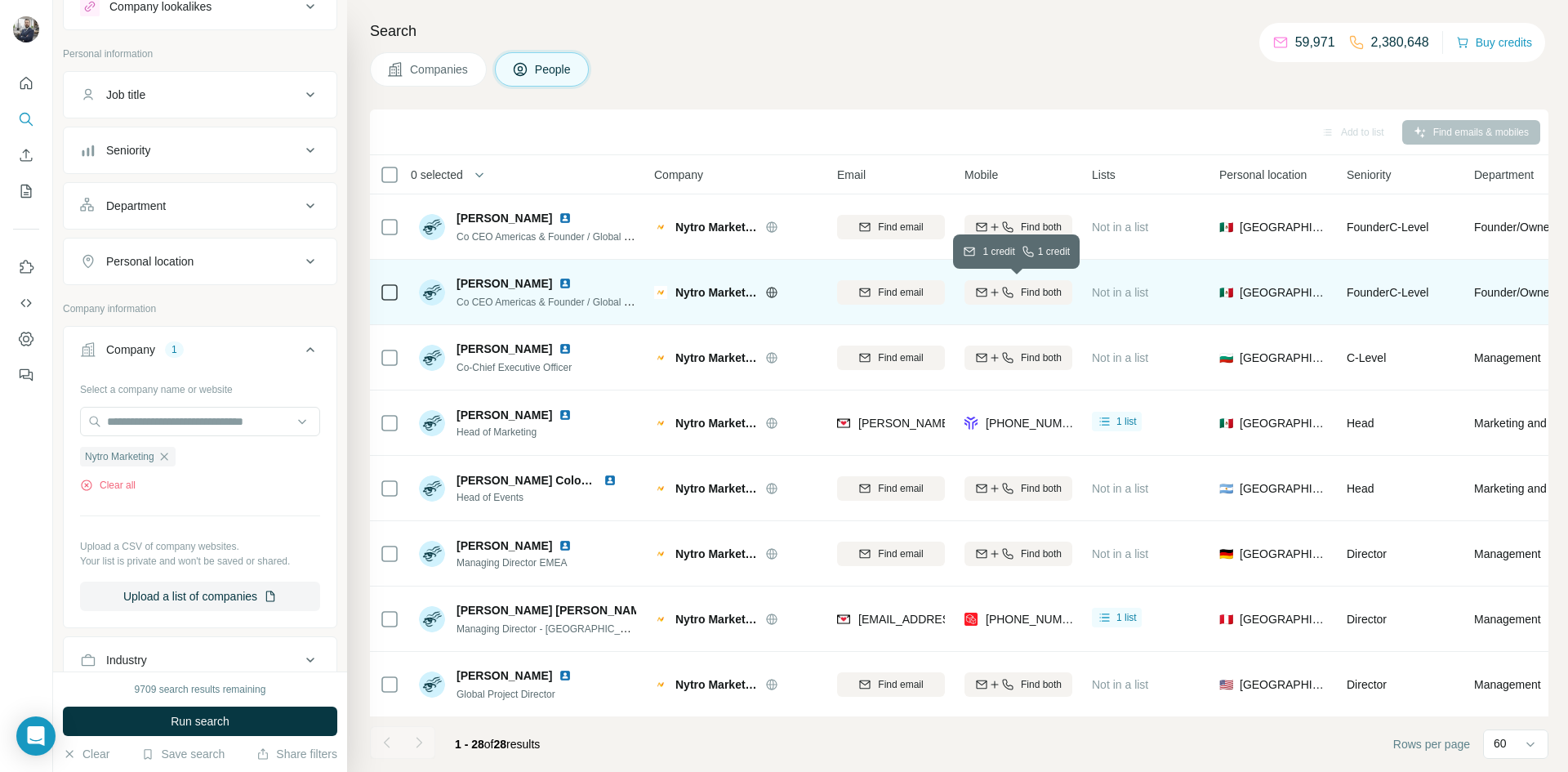
click at [1031, 293] on span "Find both" at bounding box center [1042, 292] width 41 height 14
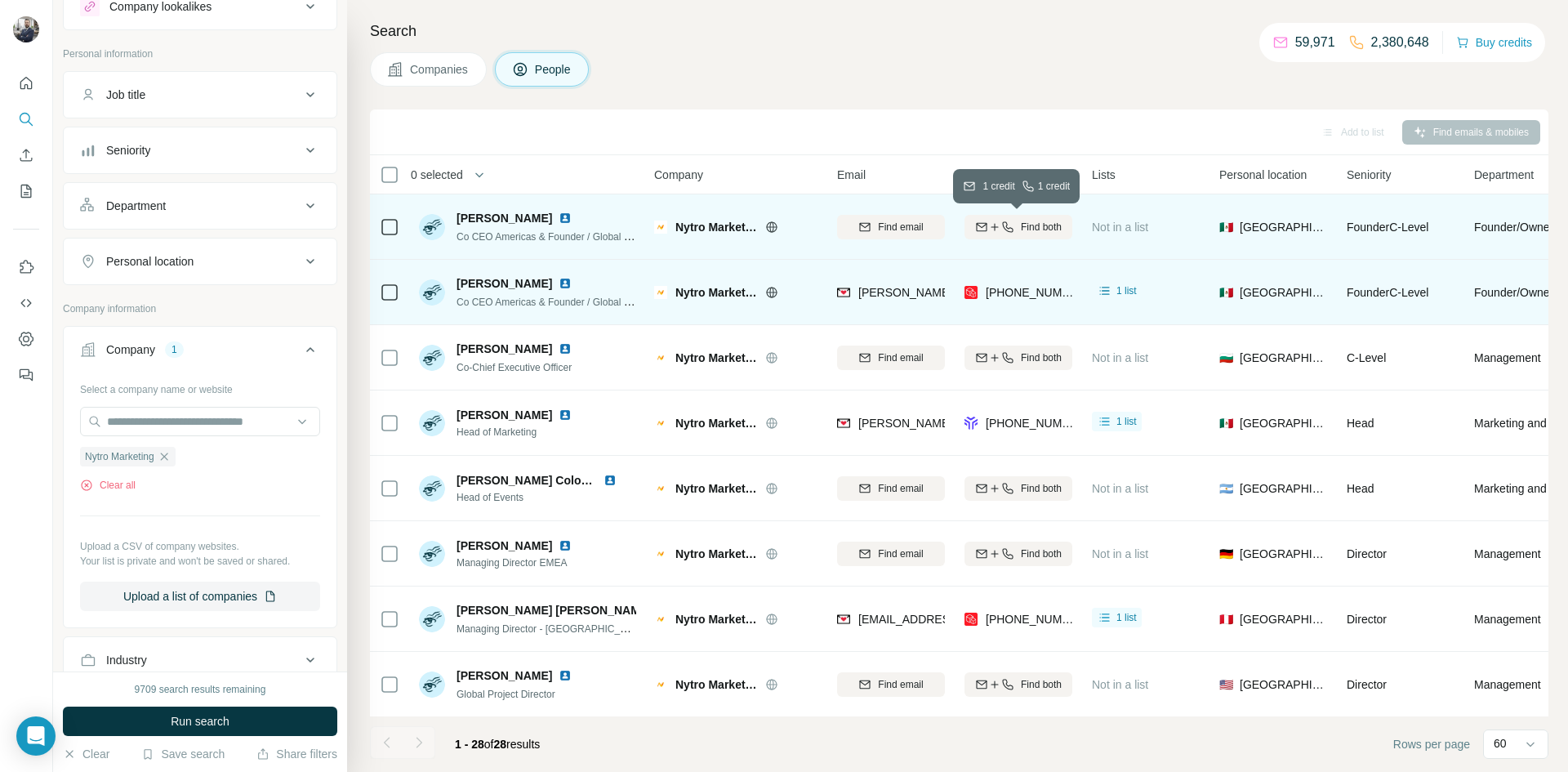
click at [1028, 227] on span "Find both" at bounding box center [1042, 227] width 41 height 14
